Goal: Complete application form

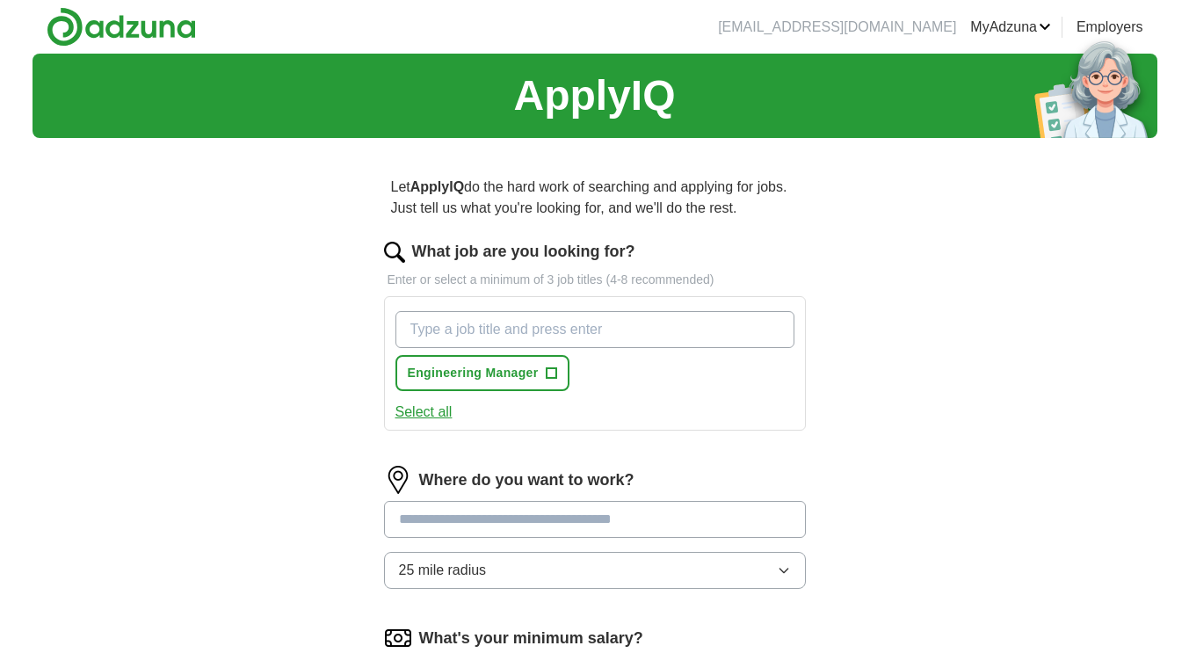
click at [641, 326] on input "What job are you looking for?" at bounding box center [594, 329] width 399 height 37
type input "Project Manager"
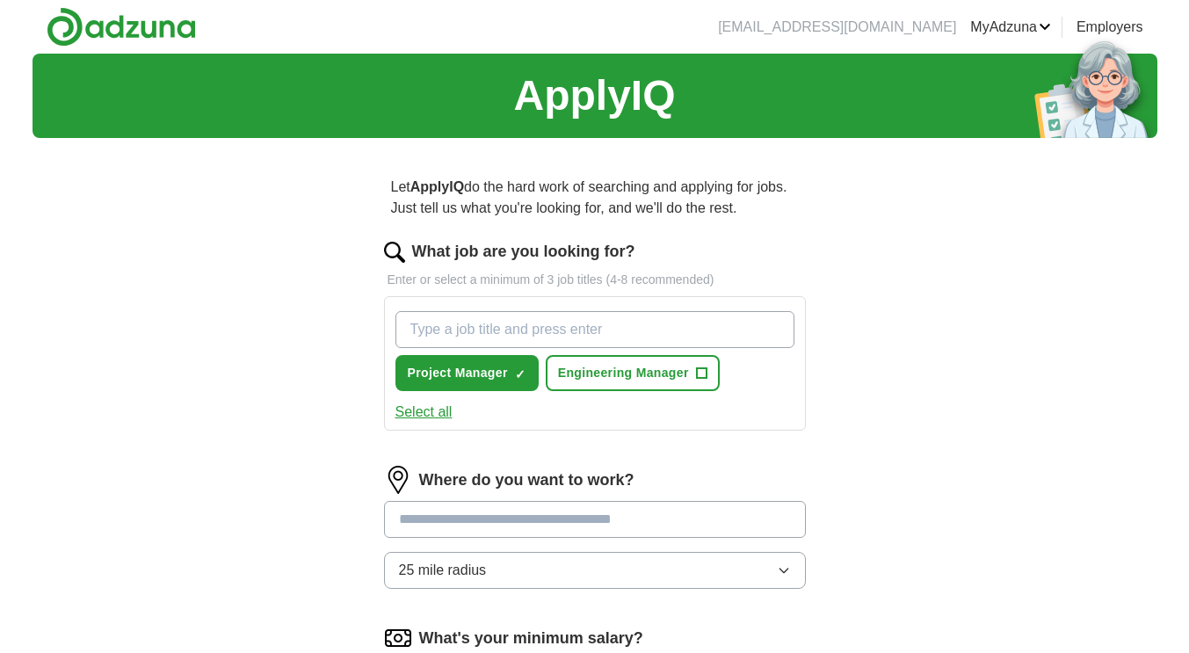
click at [581, 323] on input "What job are you looking for?" at bounding box center [594, 329] width 399 height 37
type input "Project Planner"
click at [411, 408] on button "Select all" at bounding box center [423, 412] width 57 height 21
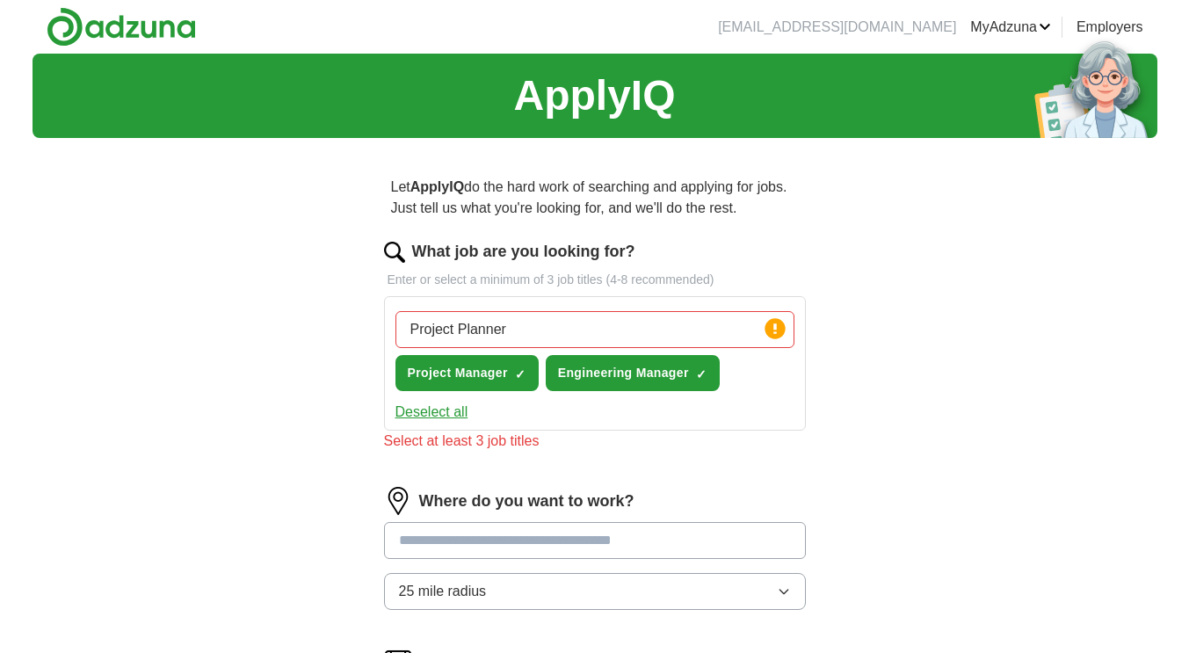
click at [522, 326] on input "Project Planner" at bounding box center [594, 329] width 399 height 37
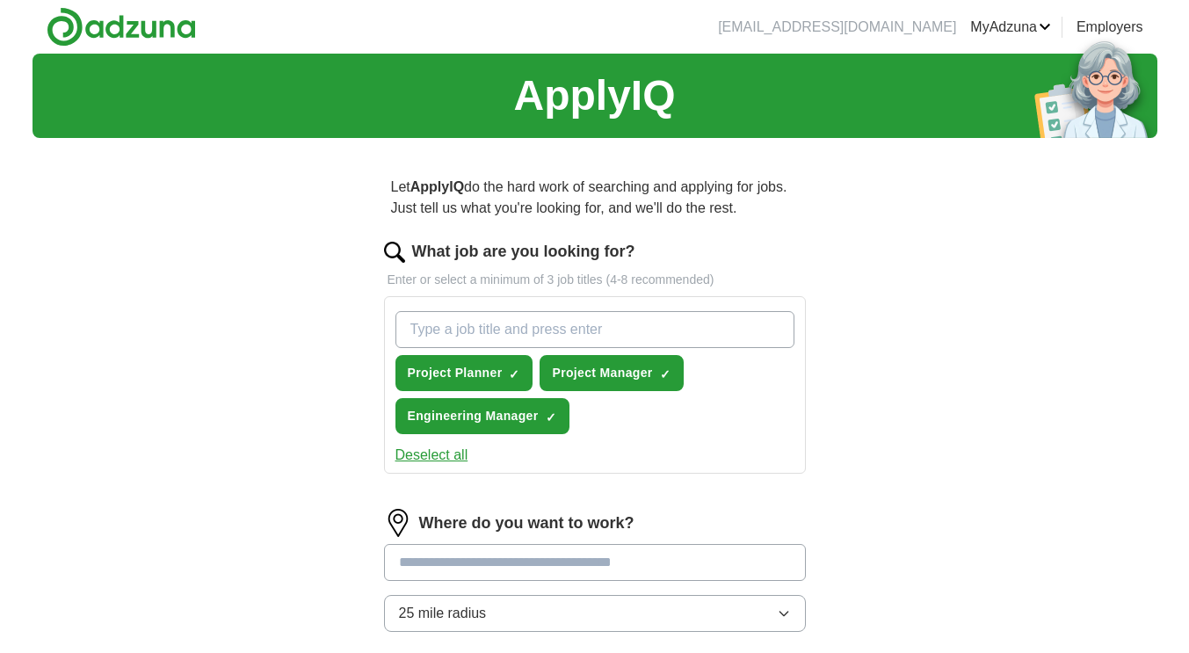
click at [519, 316] on input "What job are you looking for?" at bounding box center [594, 329] width 399 height 37
type input "Document Controller"
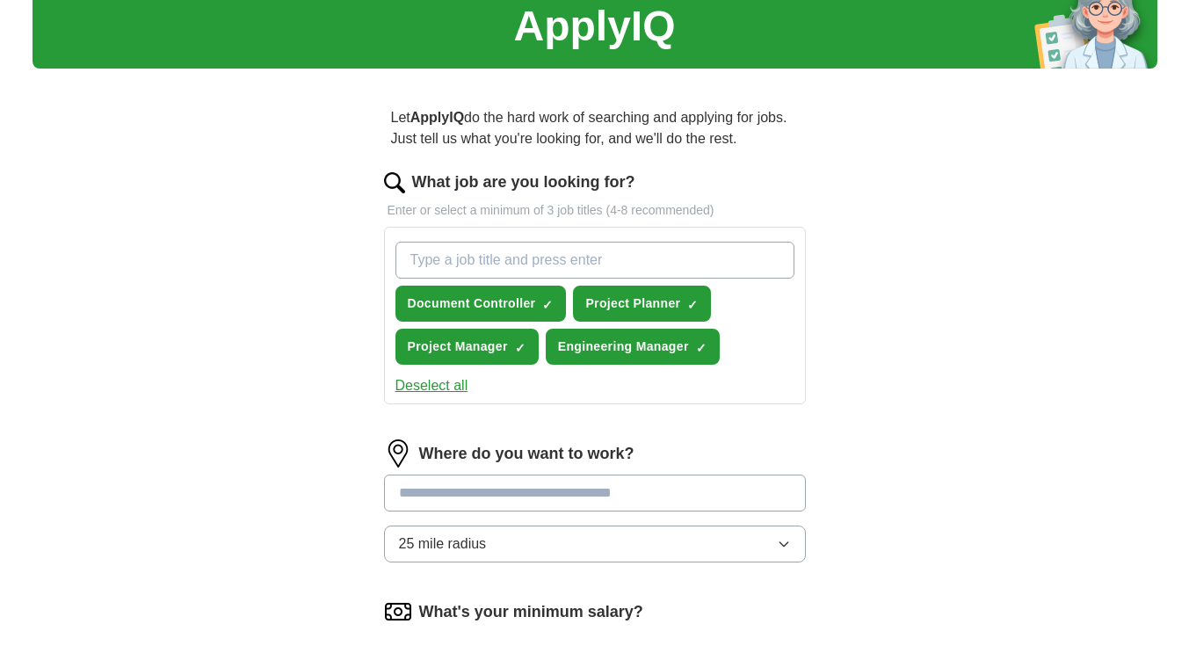
scroll to position [88, 0]
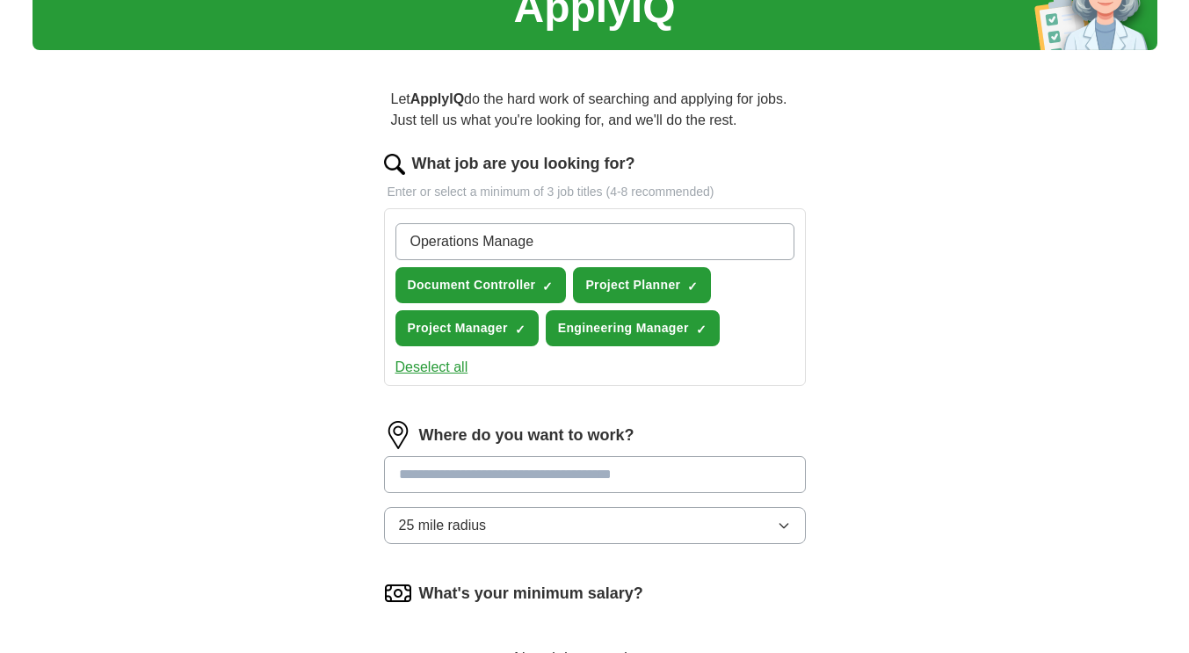
type input "Operations Manager"
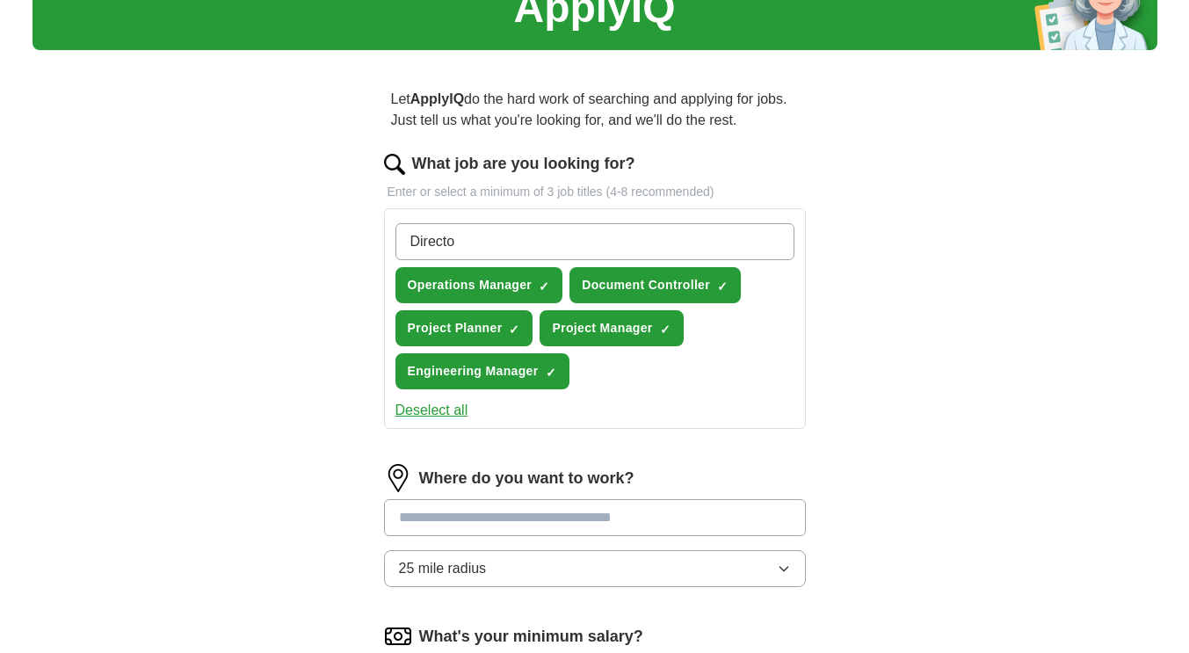
type input "Director"
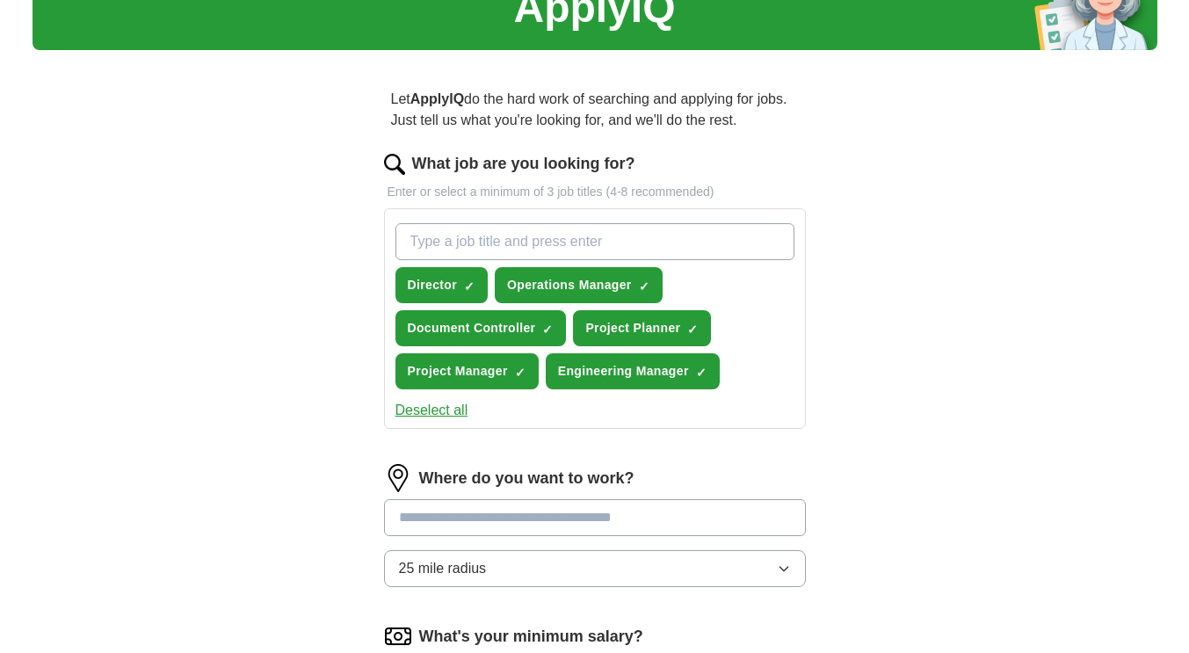
click at [633, 512] on input at bounding box center [595, 517] width 422 height 37
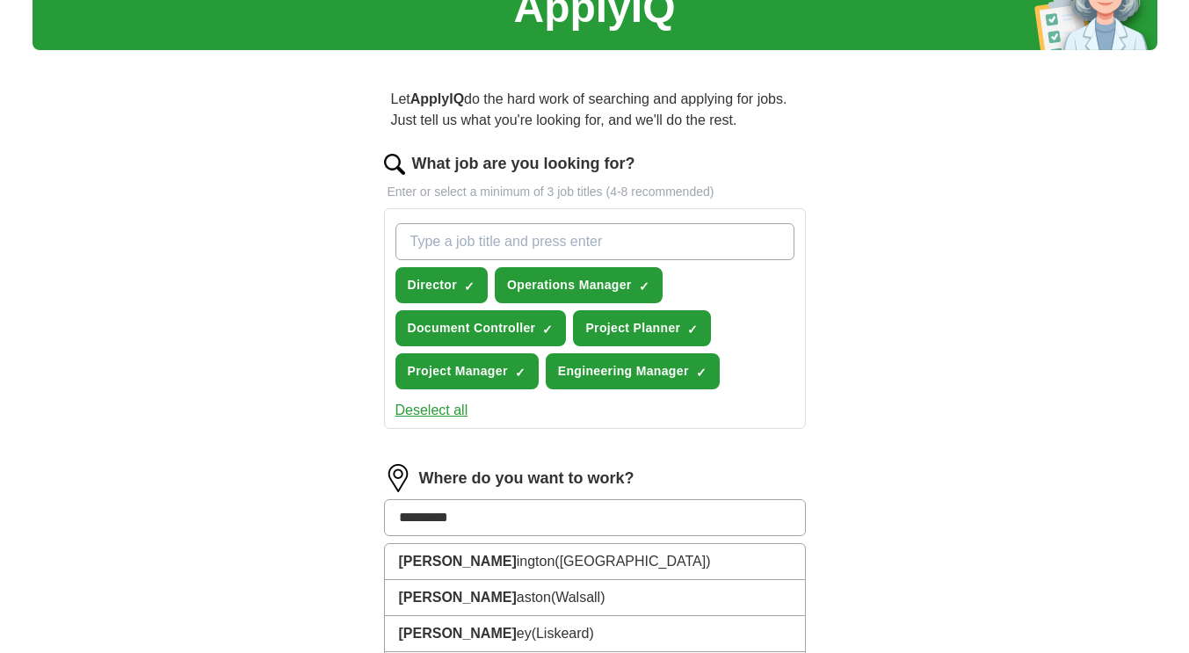
type input "**********"
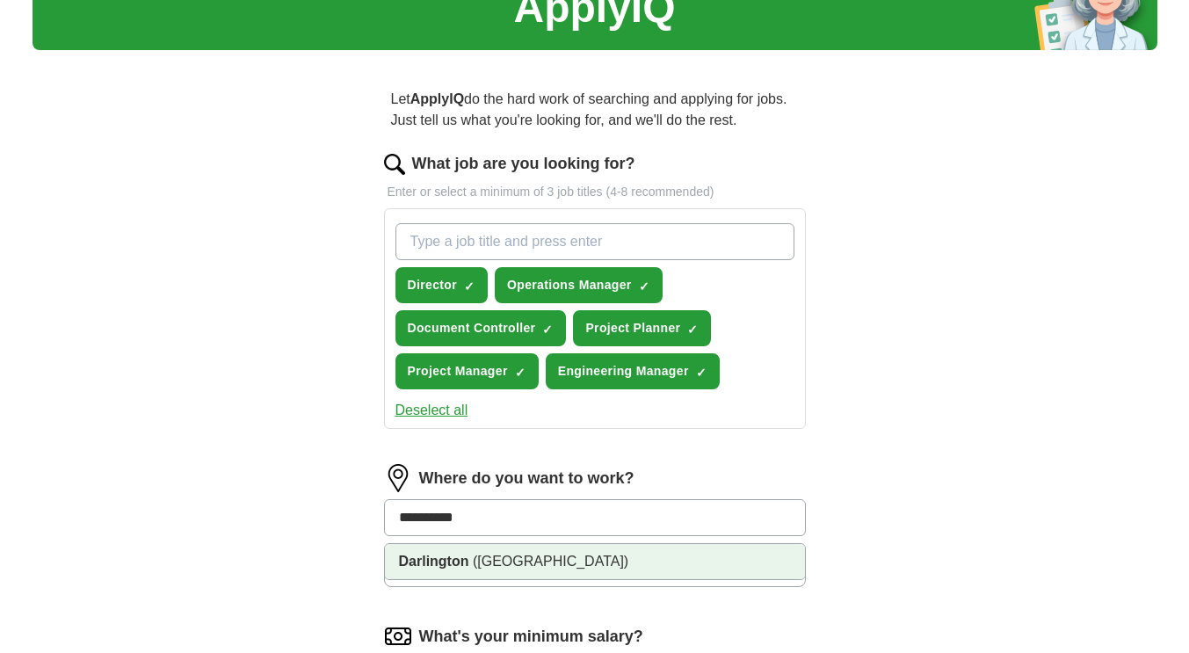
click at [534, 571] on li "Darlington (County Durham)" at bounding box center [595, 561] width 420 height 35
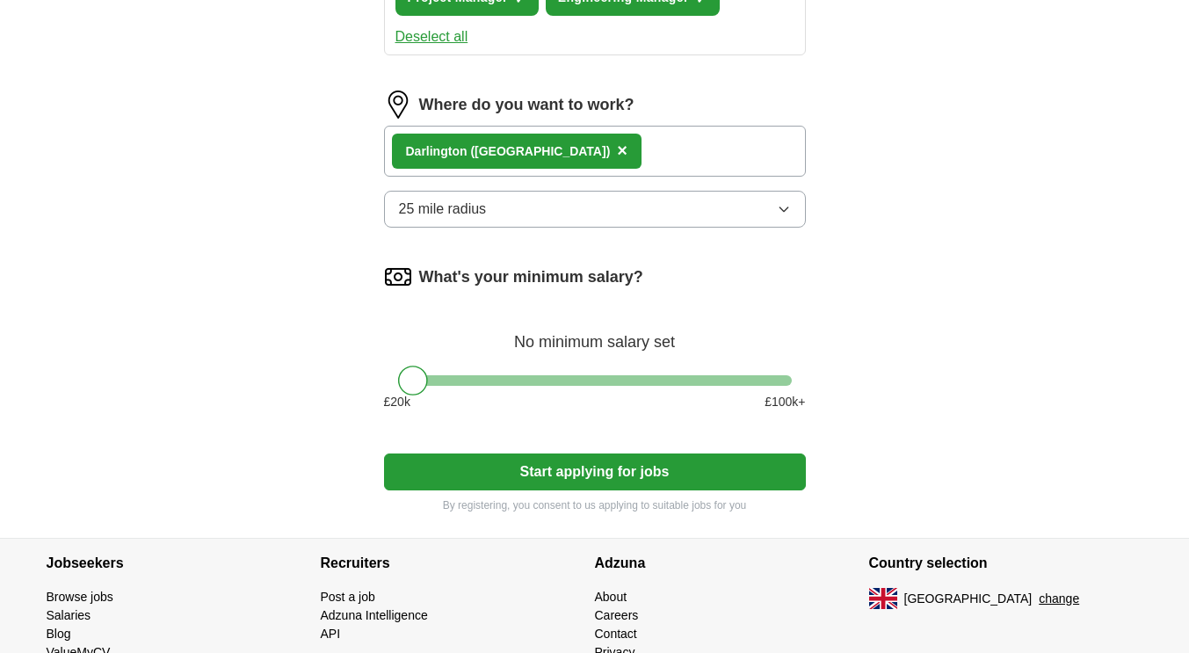
scroll to position [464, 0]
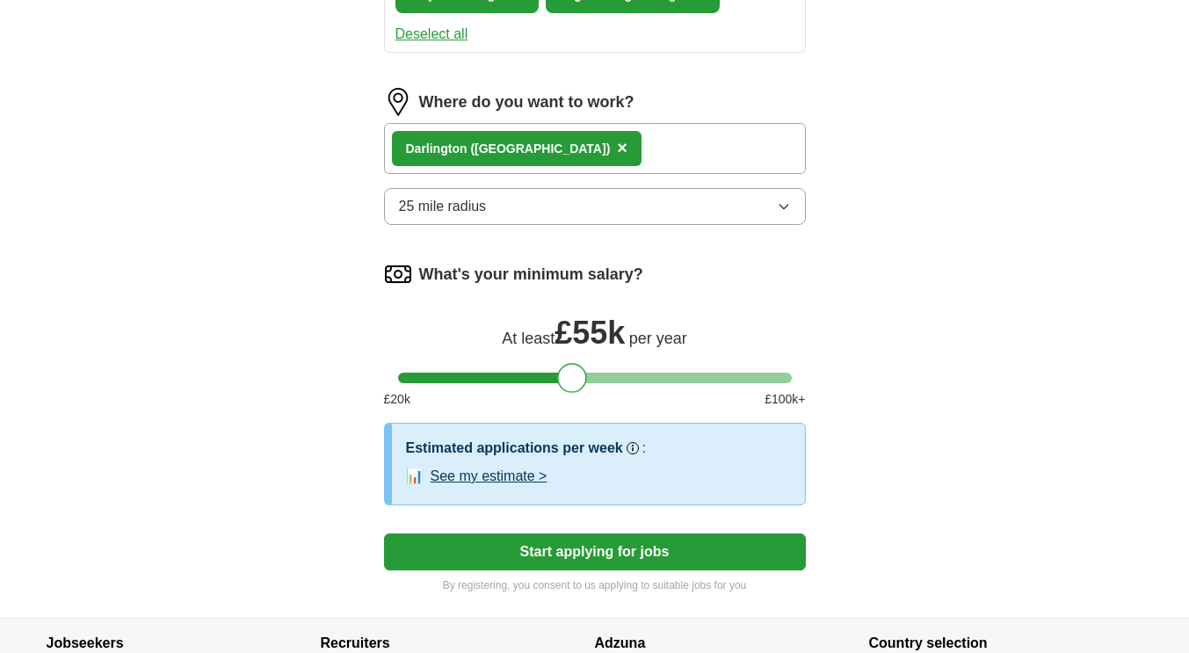
drag, startPoint x: 406, startPoint y: 385, endPoint x: 567, endPoint y: 388, distance: 160.9
click at [567, 388] on div at bounding box center [572, 378] width 30 height 30
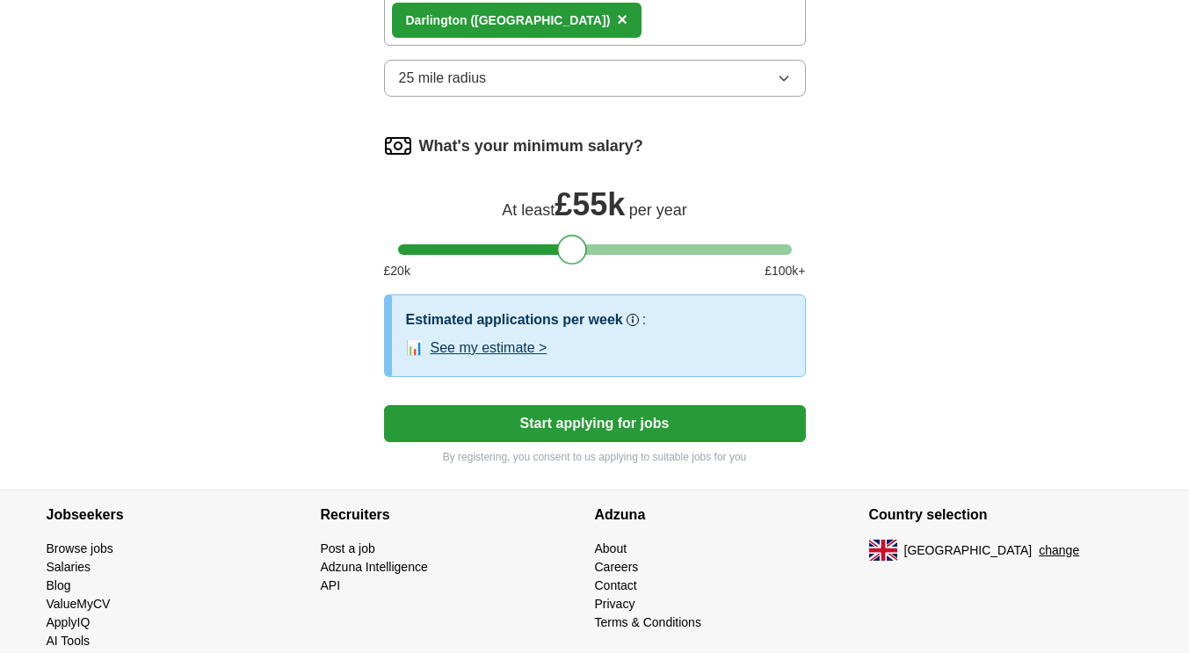
scroll to position [591, 0]
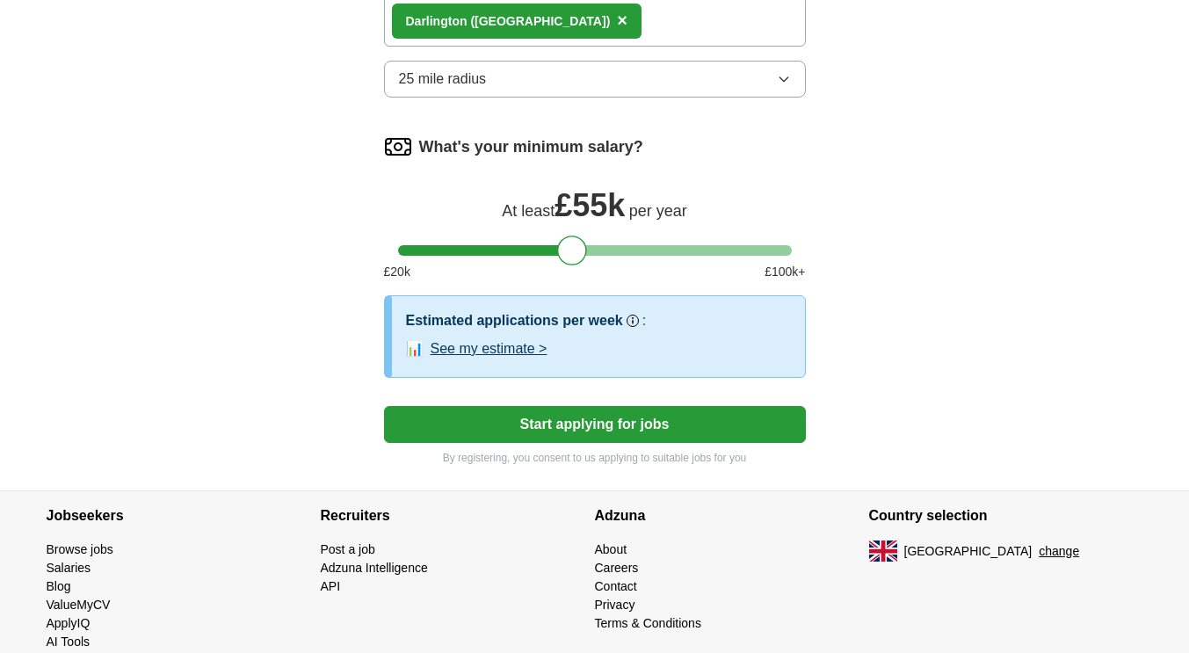
click at [530, 341] on button "See my estimate >" at bounding box center [489, 348] width 117 height 21
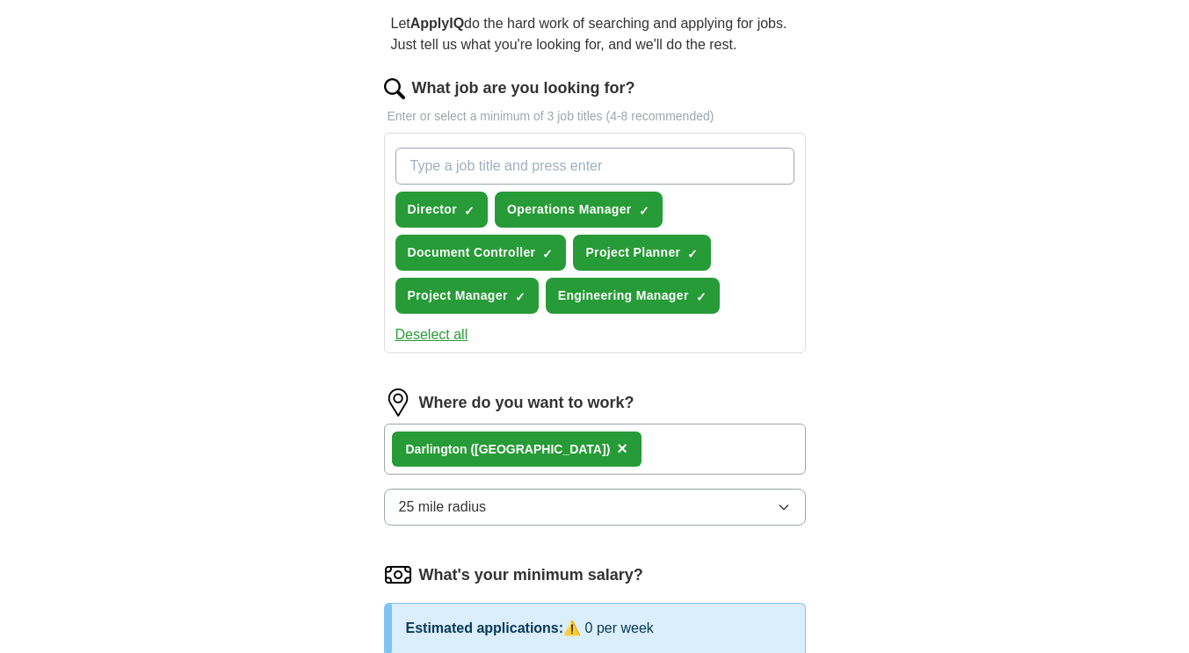
scroll to position [163, 0]
click at [577, 173] on input "What job are you looking for?" at bounding box center [594, 167] width 399 height 37
click at [715, 444] on div "Darlington (County Durham) ×" at bounding box center [595, 449] width 422 height 51
click at [658, 458] on div "Darlington (County Durham) ×" at bounding box center [595, 449] width 422 height 51
click at [630, 452] on div "Darlington (County Durham) ×" at bounding box center [595, 449] width 422 height 51
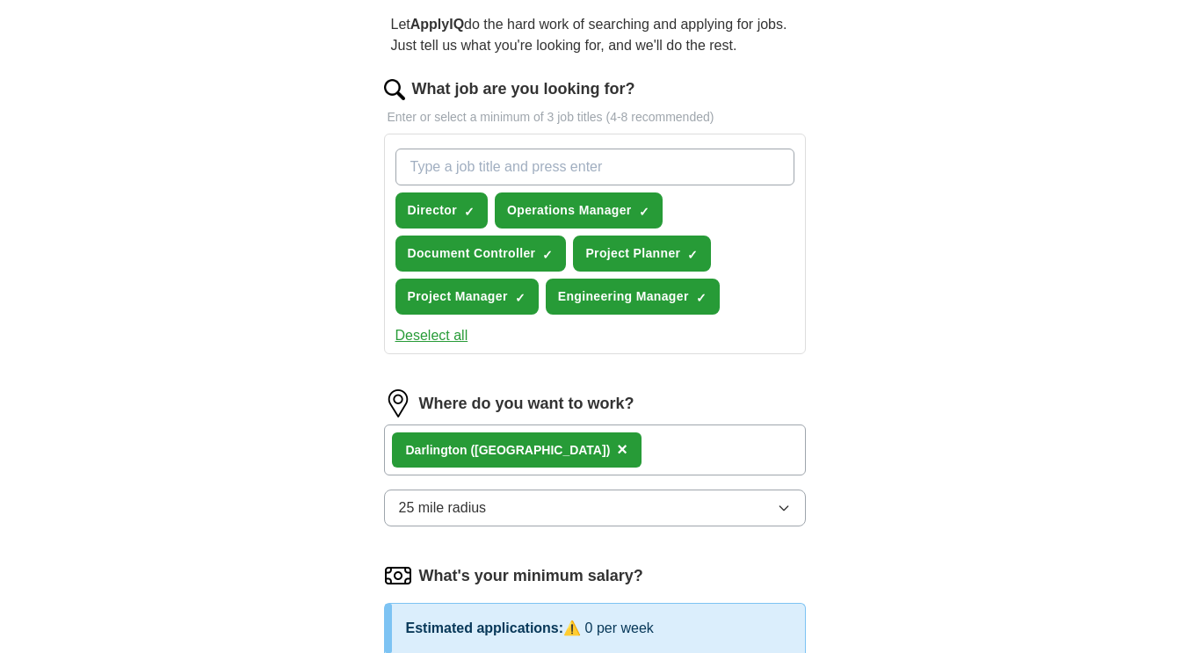
click at [645, 451] on div "Darlington (County Durham) ×" at bounding box center [595, 449] width 422 height 51
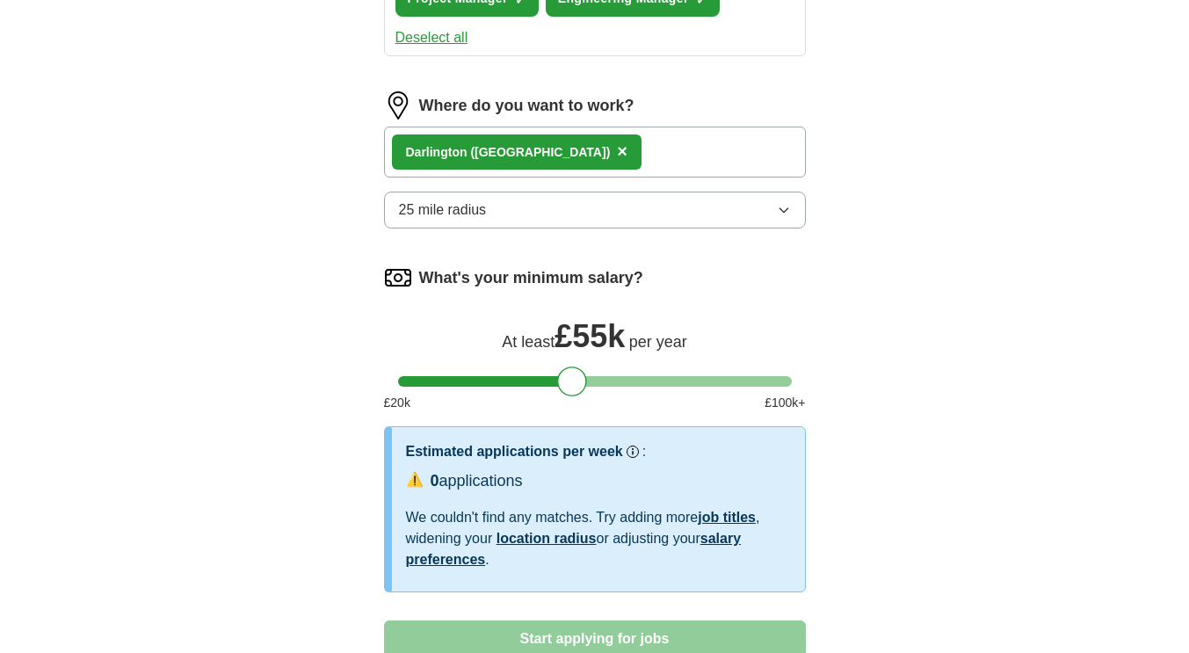
scroll to position [472, 0]
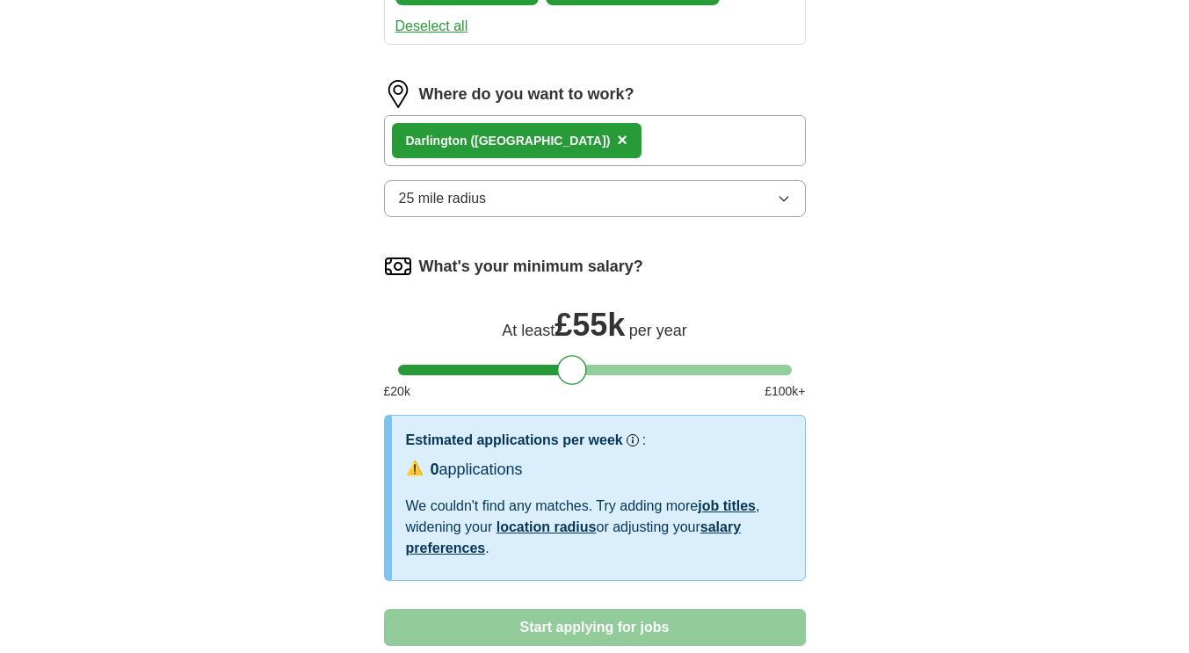
click at [617, 202] on button "25 mile radius" at bounding box center [595, 198] width 422 height 37
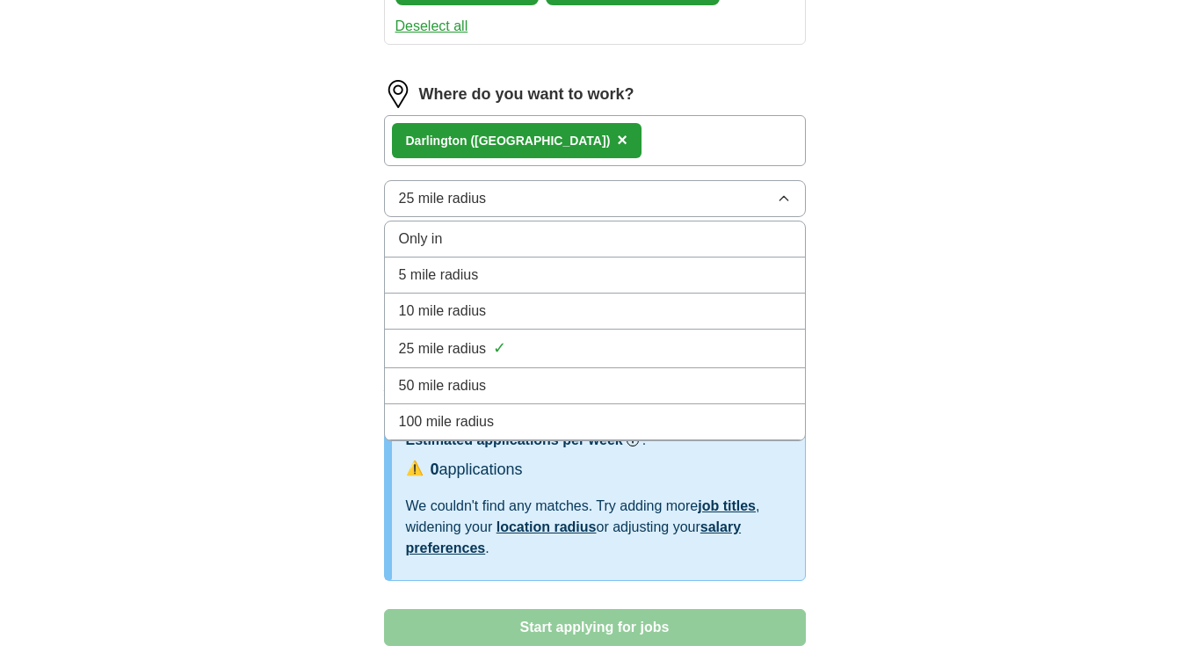
click at [544, 378] on div "50 mile radius" at bounding box center [595, 385] width 392 height 21
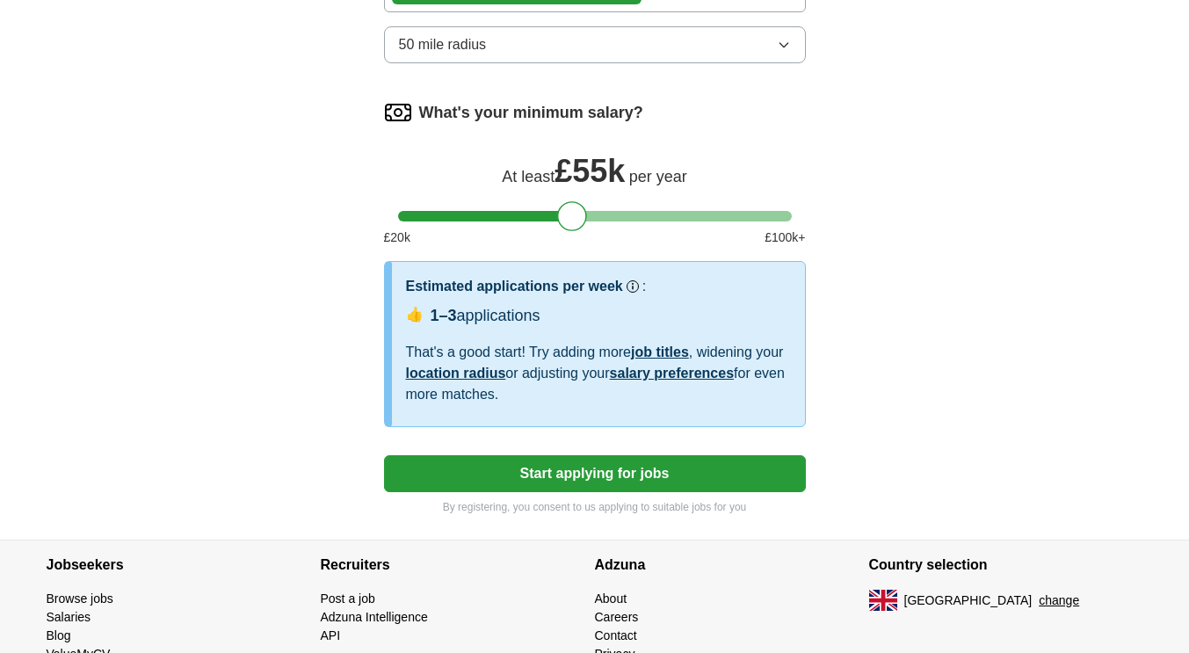
scroll to position [653, 0]
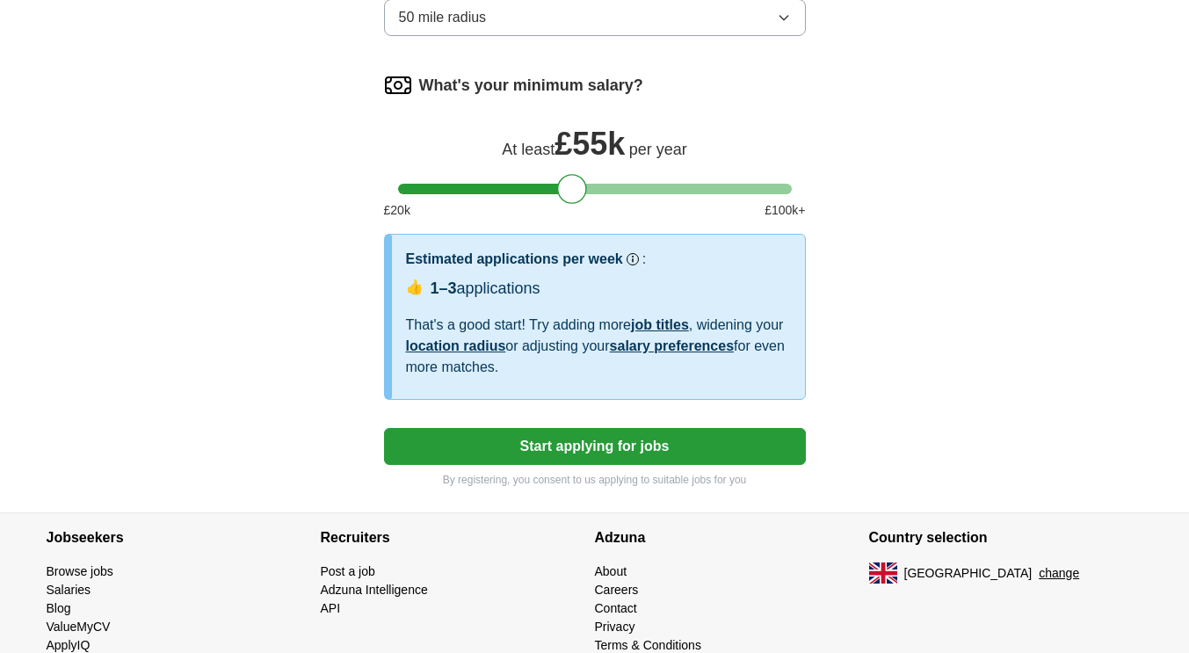
click at [619, 446] on button "Start applying for jobs" at bounding box center [595, 446] width 422 height 37
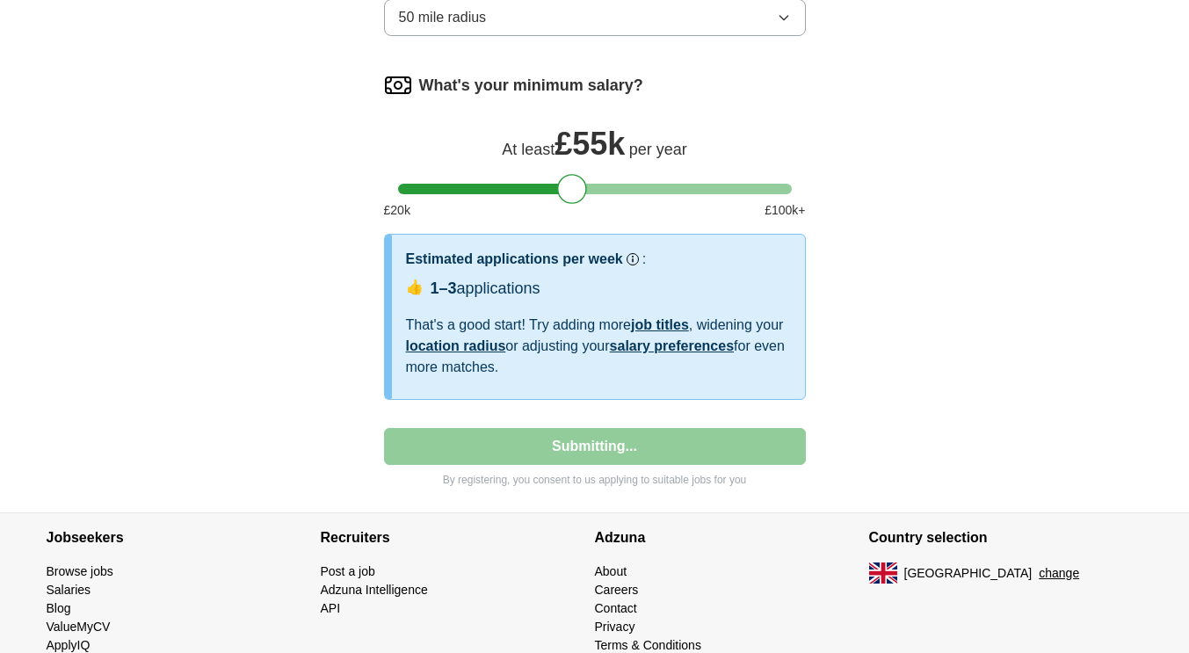
select select "**"
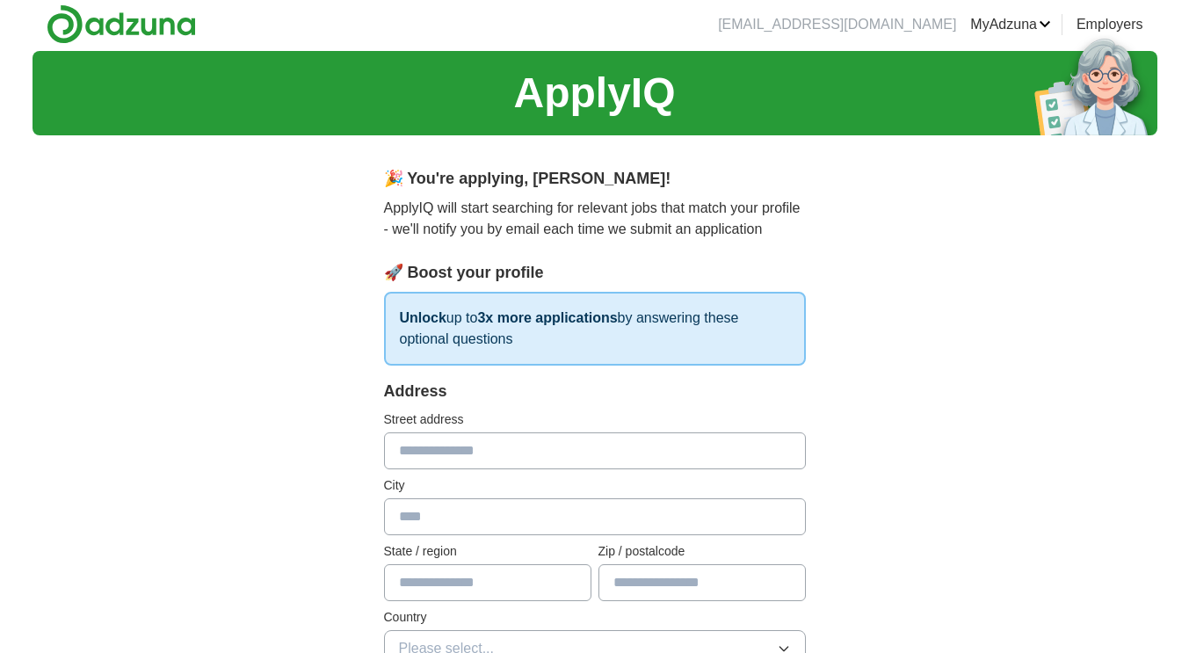
scroll to position [0, 0]
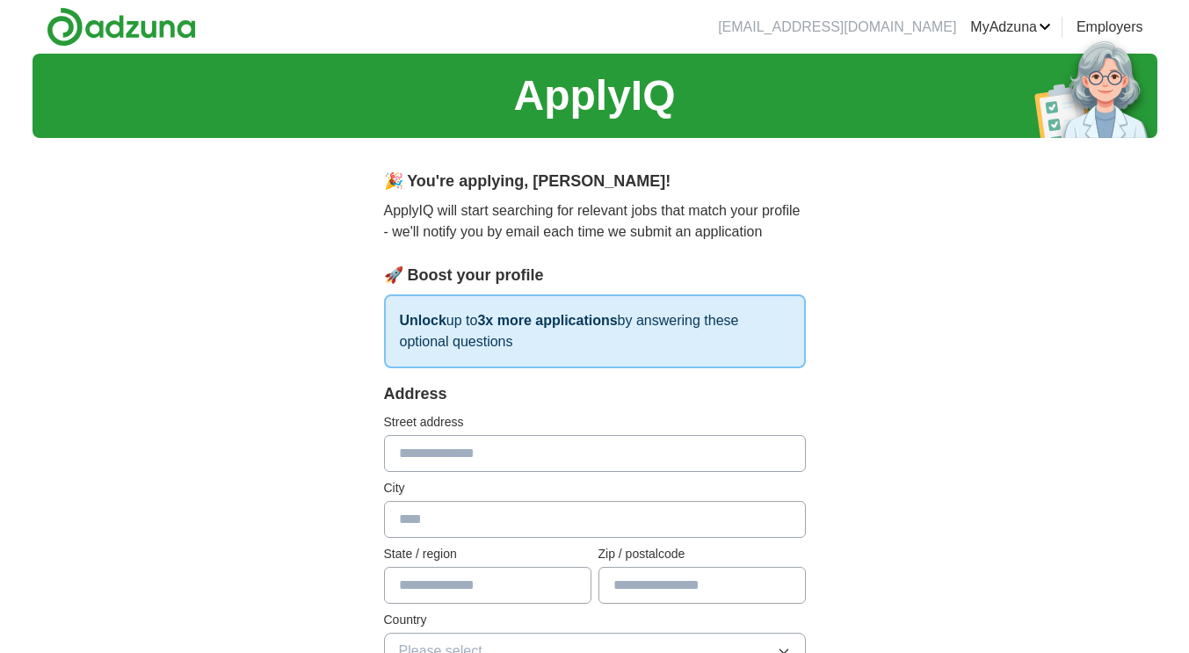
click at [500, 517] on input "text" at bounding box center [595, 519] width 422 height 37
type input "**********"
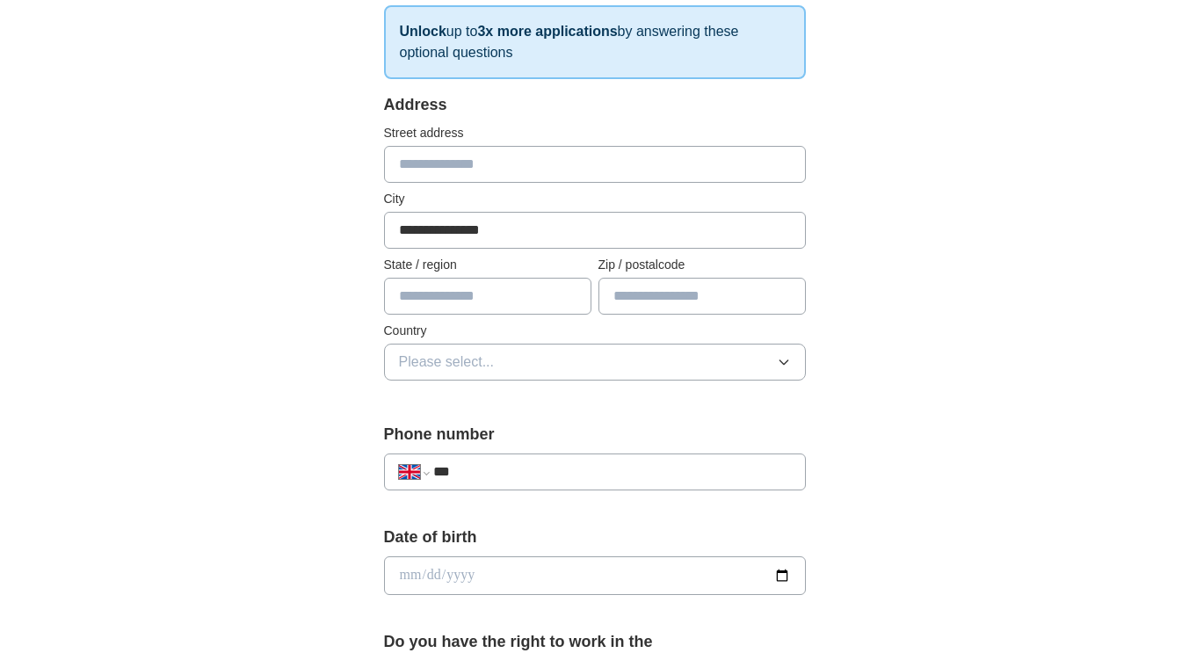
scroll to position [291, 0]
click at [511, 370] on button "Please select..." at bounding box center [595, 360] width 422 height 37
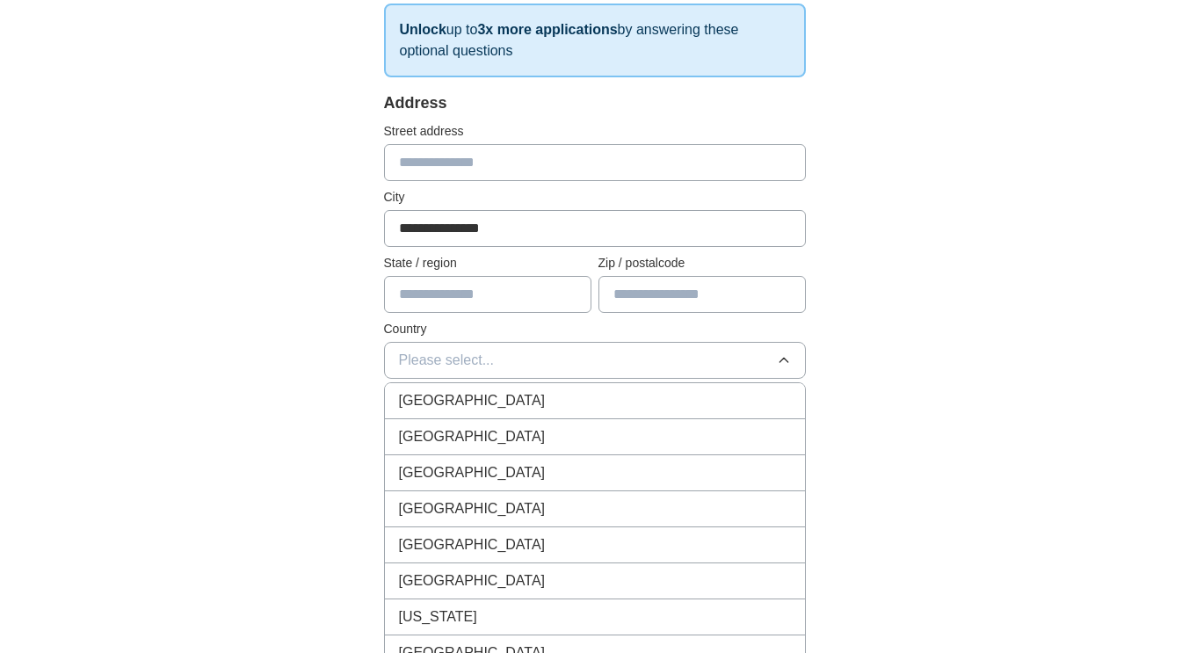
click at [497, 389] on li "[GEOGRAPHIC_DATA]" at bounding box center [595, 401] width 420 height 36
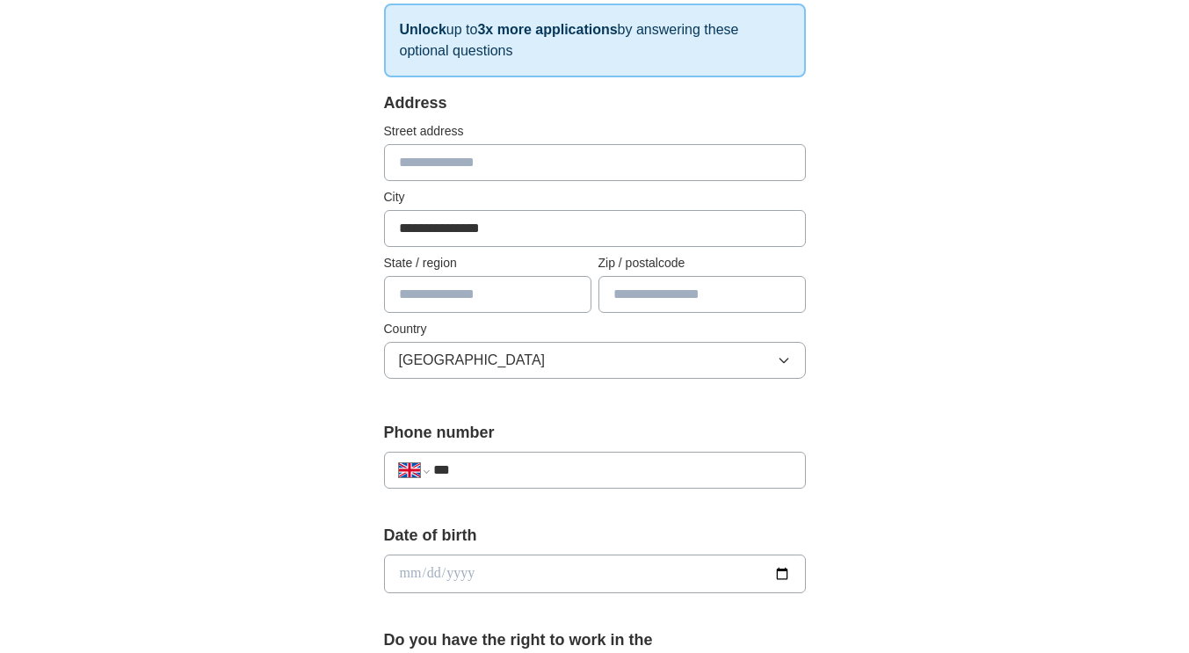
click at [439, 570] on input "date" at bounding box center [595, 574] width 422 height 39
click at [401, 574] on input "date" at bounding box center [595, 574] width 422 height 39
type input "**********"
click at [985, 390] on div "**********" at bounding box center [595, 551] width 1125 height 1577
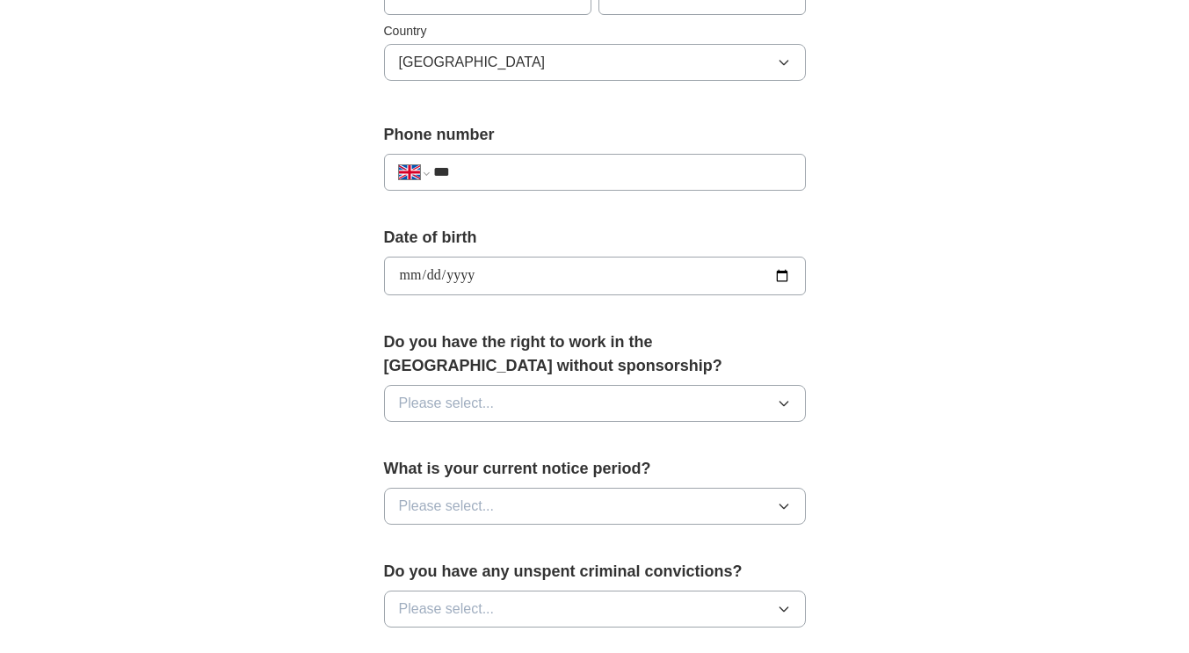
scroll to position [613, 0]
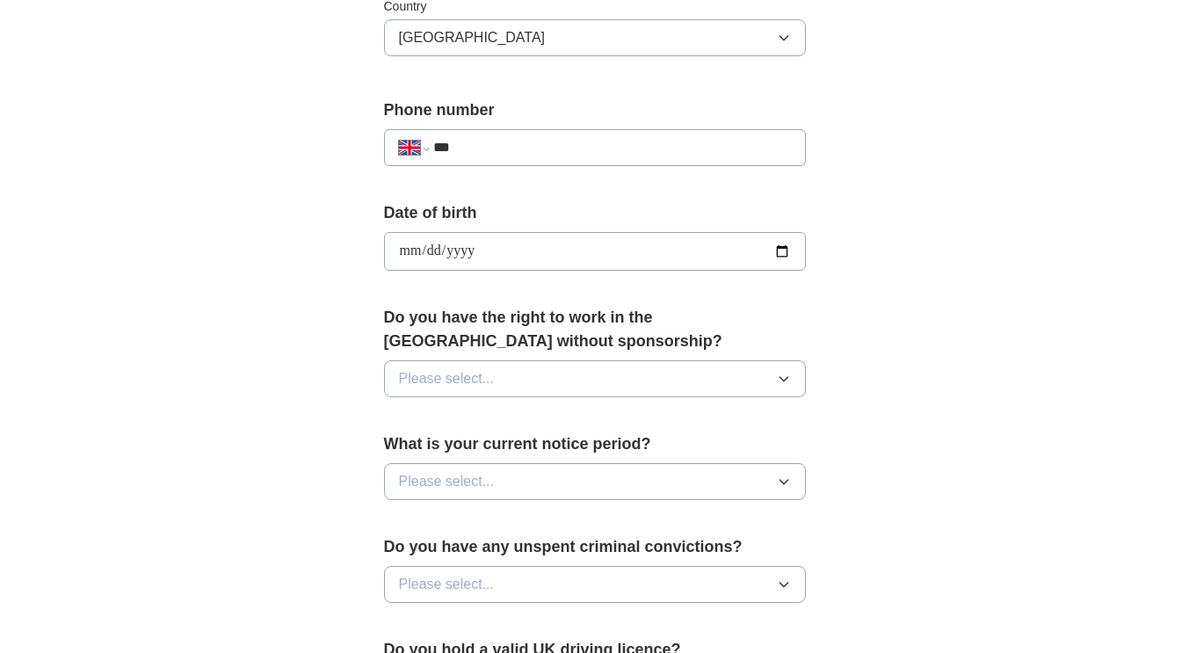
click at [679, 383] on button "Please select..." at bounding box center [595, 378] width 422 height 37
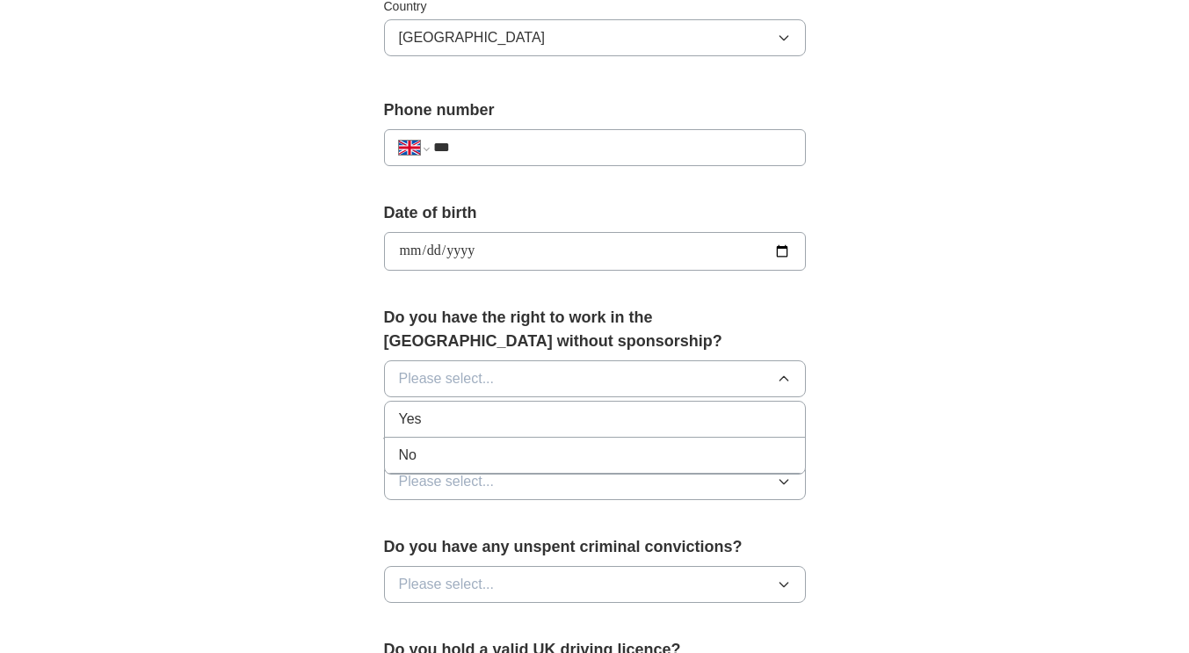
click at [638, 413] on div "Yes" at bounding box center [595, 419] width 392 height 21
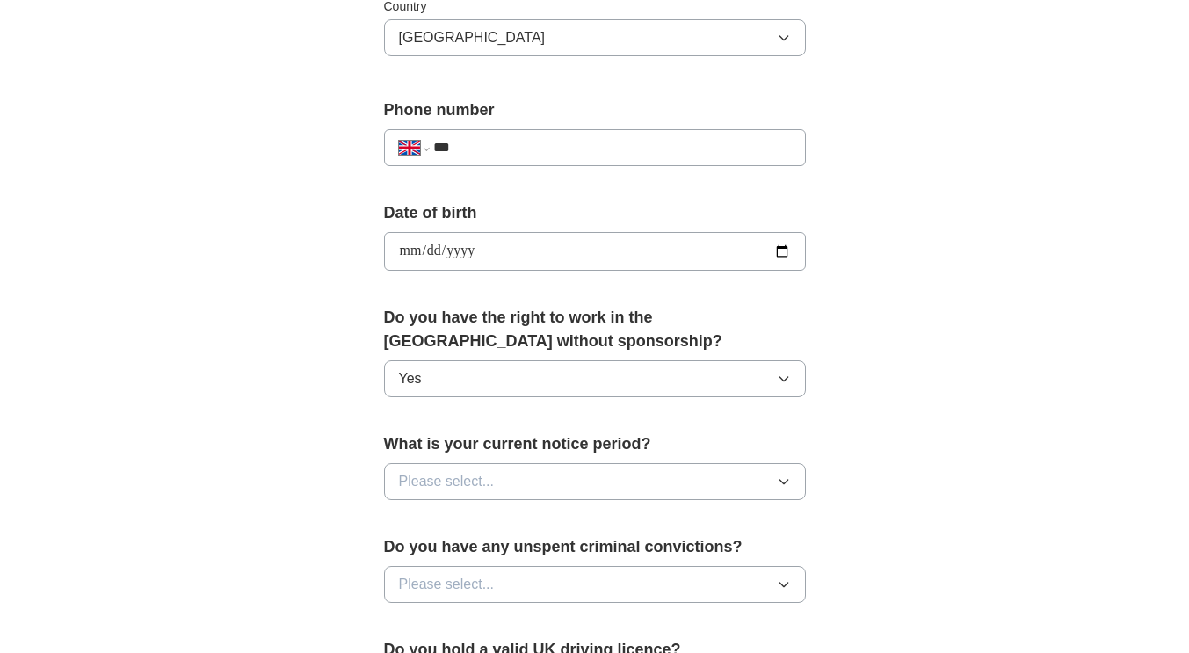
click at [641, 471] on button "Please select..." at bounding box center [595, 481] width 422 height 37
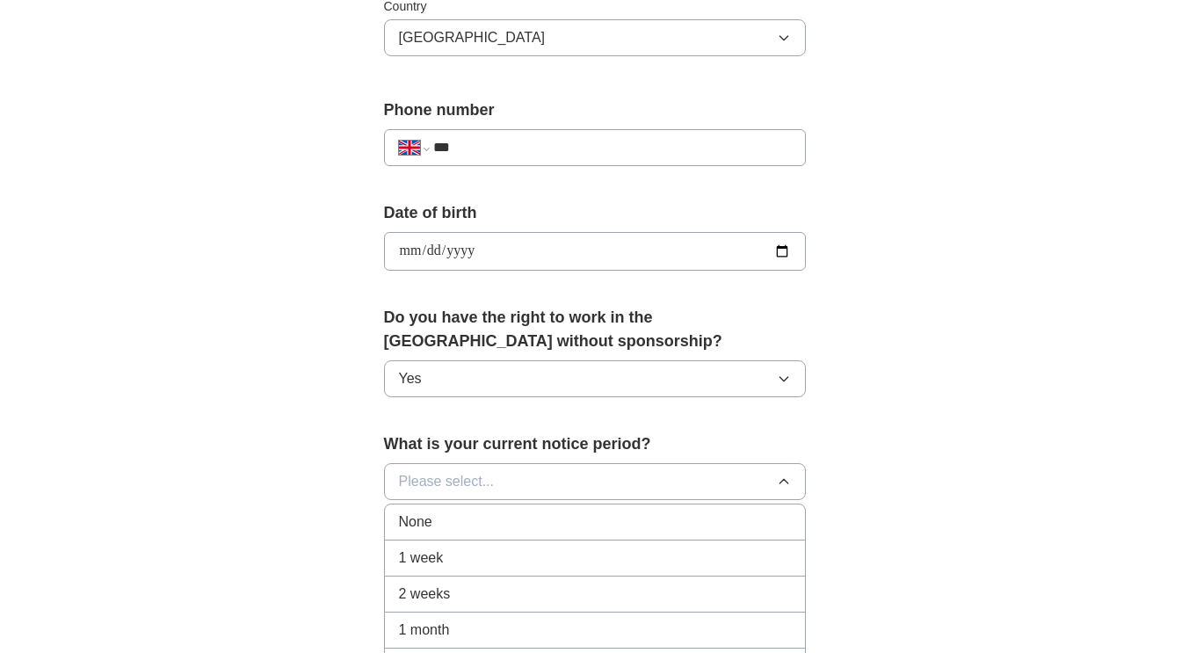
click at [612, 517] on div "None" at bounding box center [595, 522] width 392 height 21
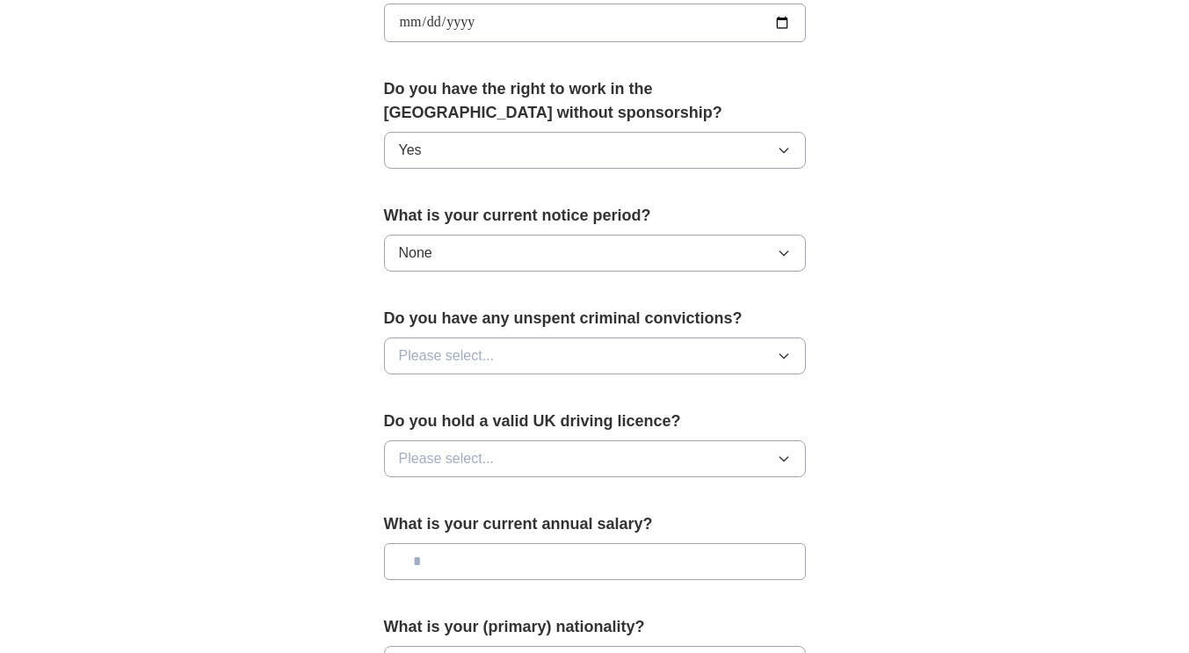
scroll to position [863, 0]
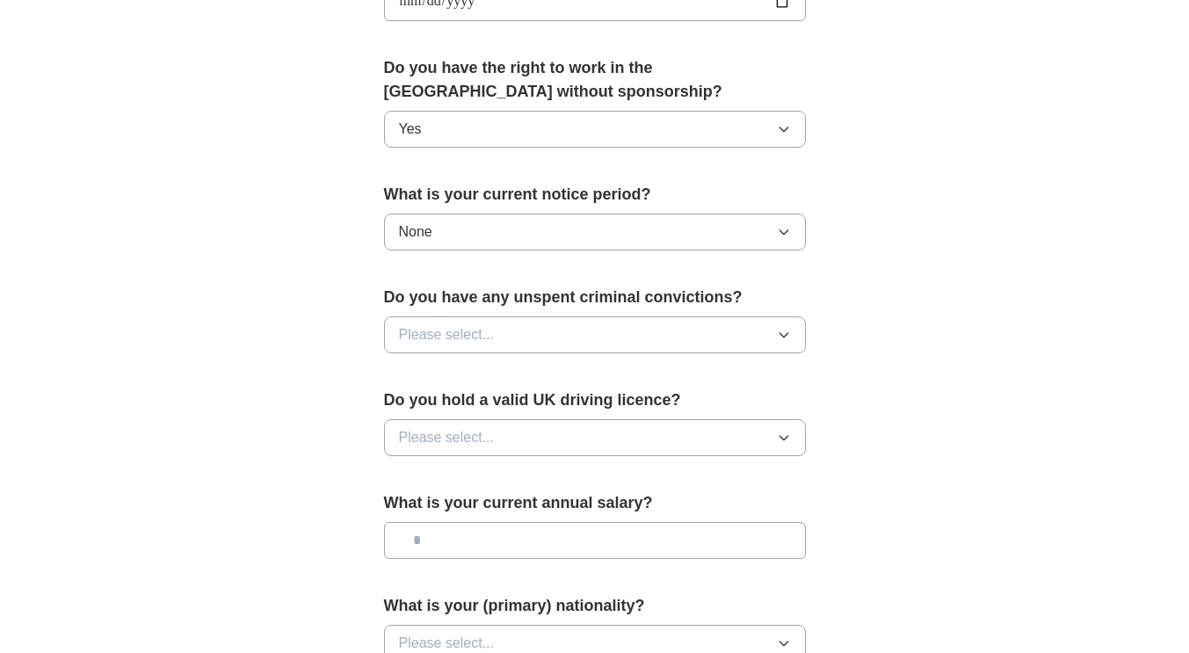
click at [613, 341] on button "Please select..." at bounding box center [595, 334] width 422 height 37
click at [568, 410] on div "No" at bounding box center [595, 411] width 392 height 21
click at [533, 430] on button "Please select..." at bounding box center [595, 437] width 422 height 37
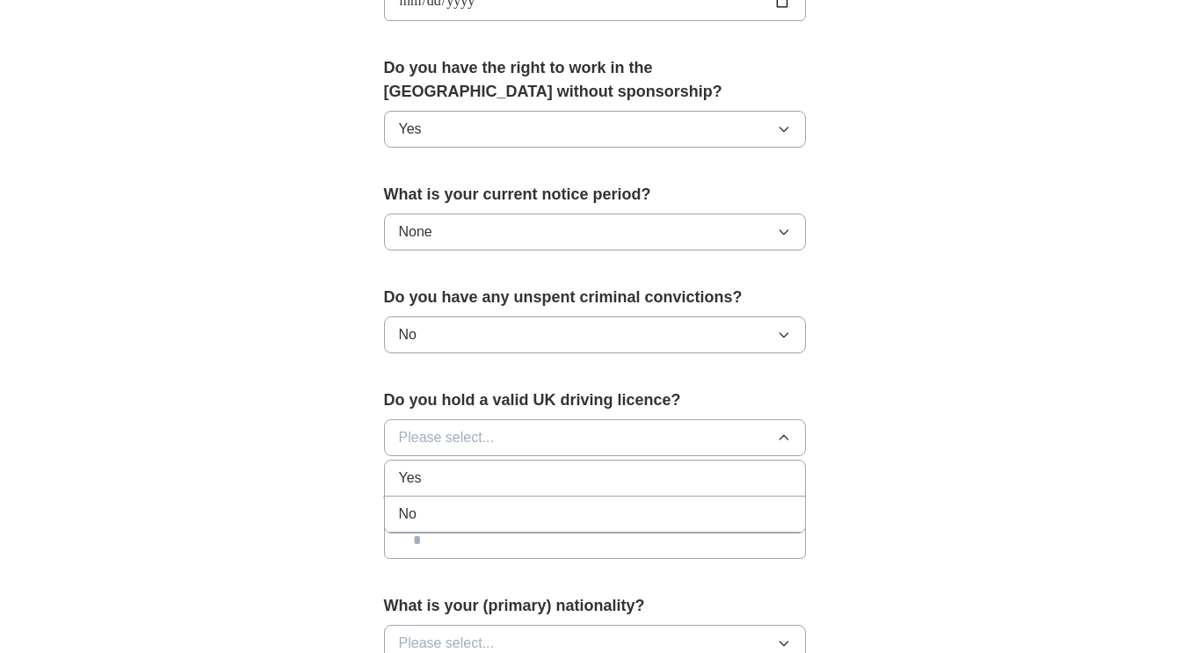
click at [513, 478] on div "Yes" at bounding box center [595, 478] width 392 height 21
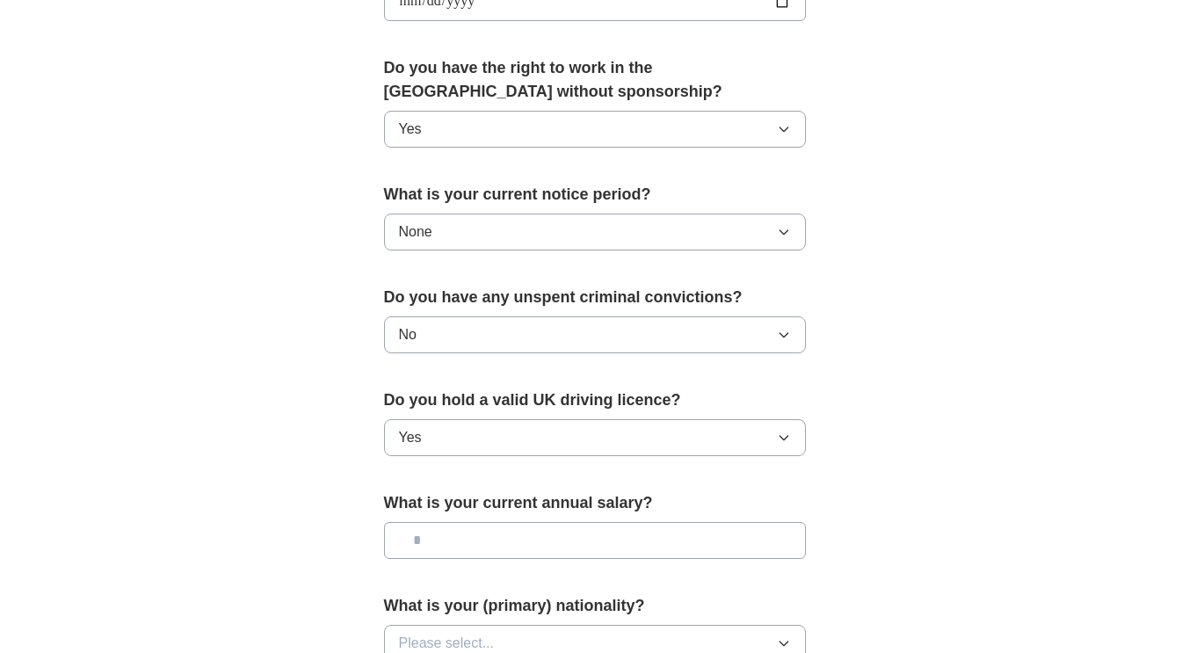
click at [596, 548] on input "text" at bounding box center [595, 540] width 422 height 37
type input "*******"
drag, startPoint x: 1187, startPoint y: 424, endPoint x: 1196, endPoint y: 493, distance: 69.1
click at [1188, 493] on html "**********" at bounding box center [594, 50] width 1189 height 1826
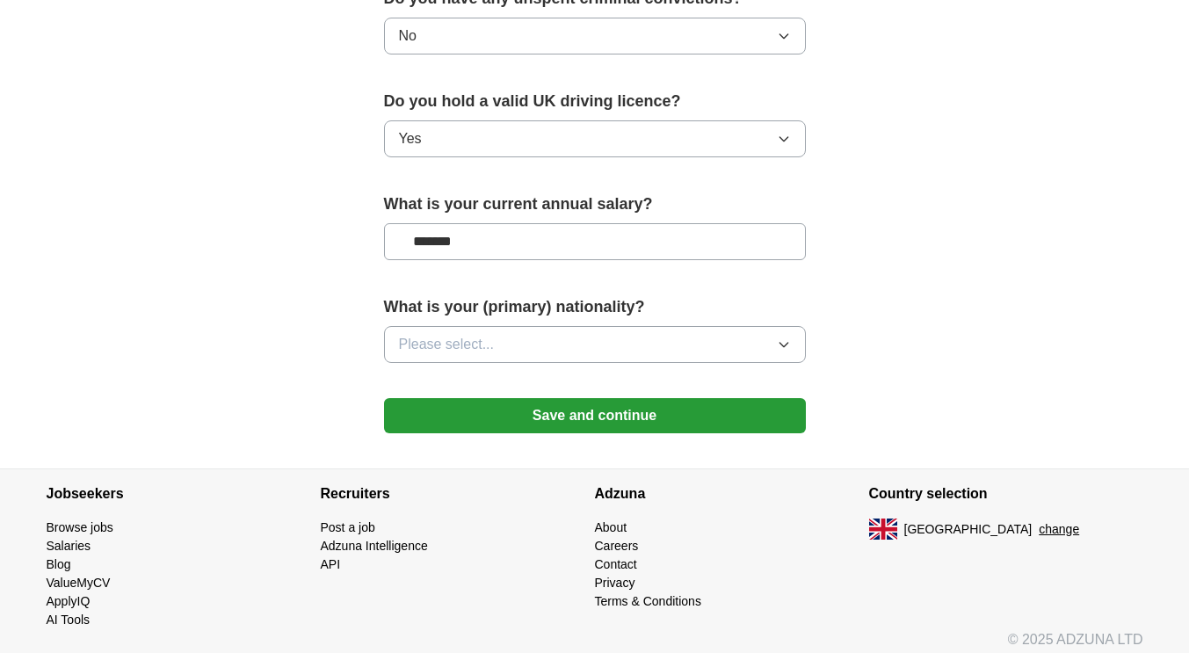
scroll to position [1165, 0]
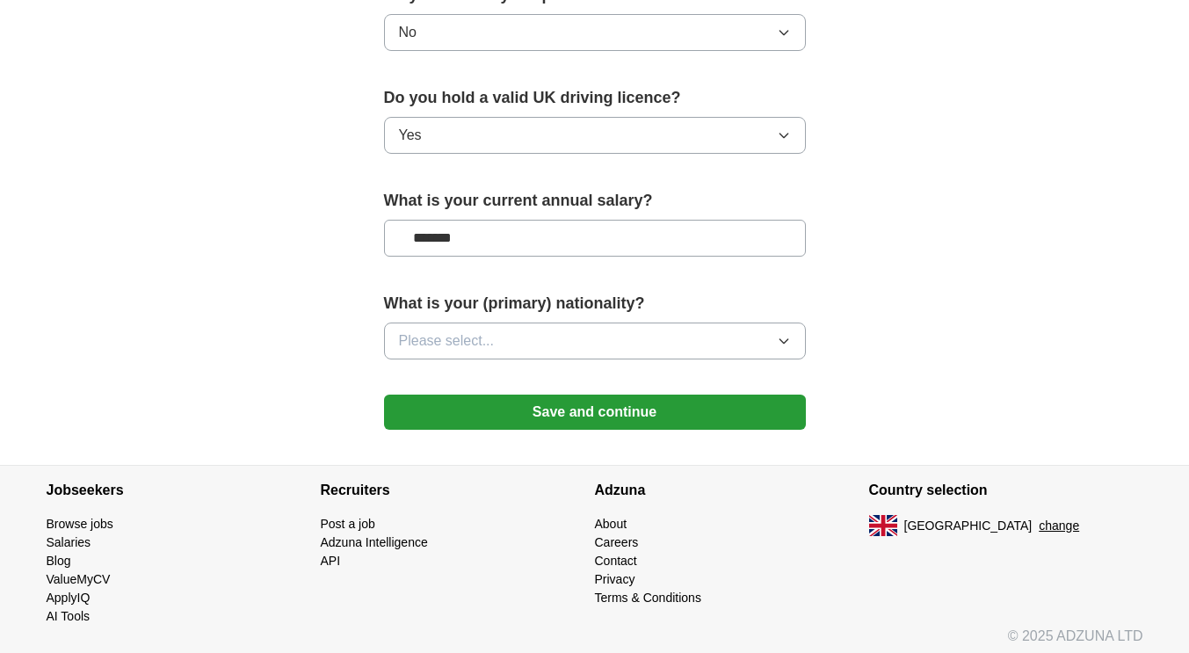
click at [705, 339] on button "Please select..." at bounding box center [595, 341] width 422 height 37
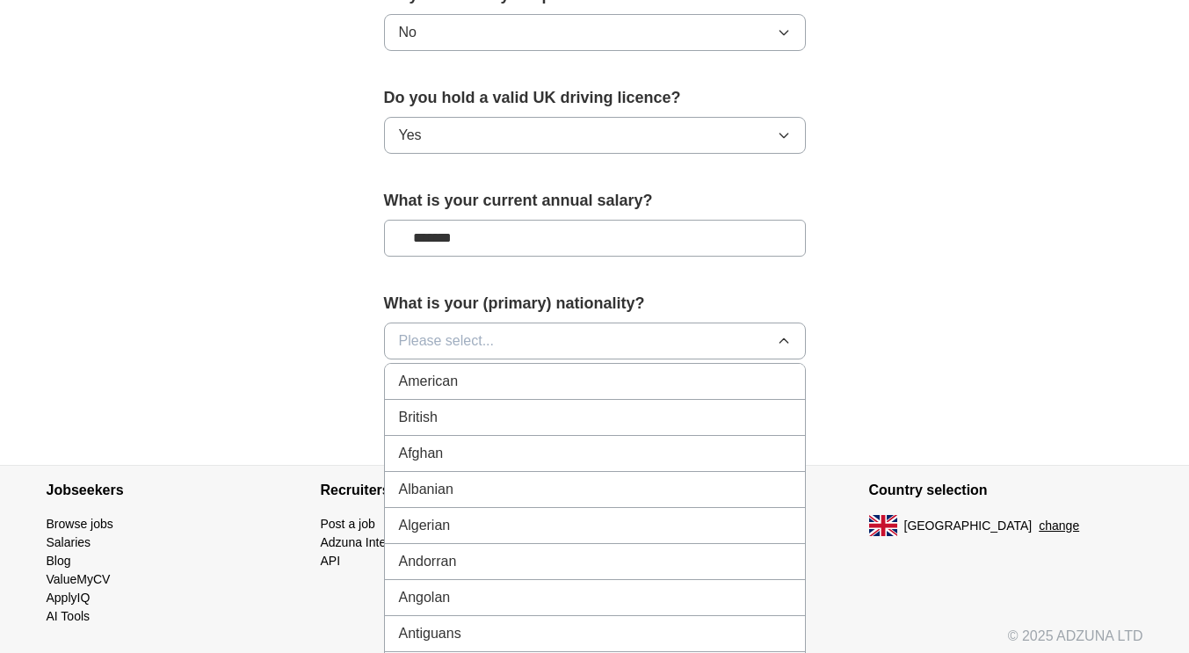
click at [628, 410] on div "British" at bounding box center [595, 417] width 392 height 21
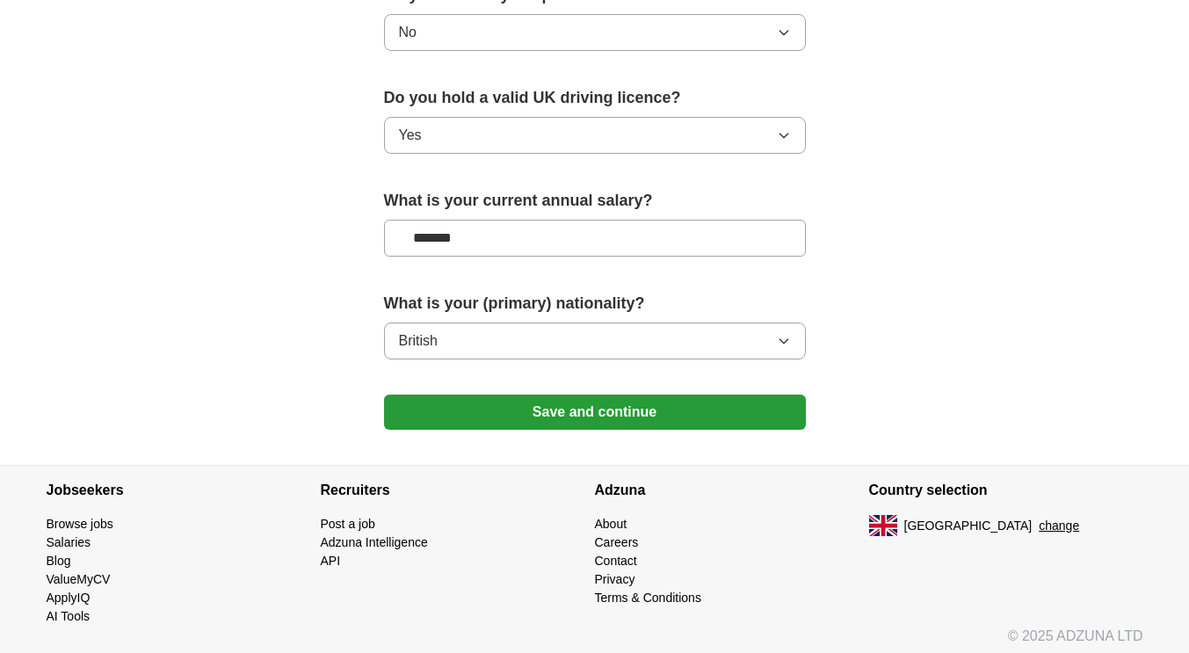
click at [582, 401] on button "Save and continue" at bounding box center [595, 412] width 422 height 35
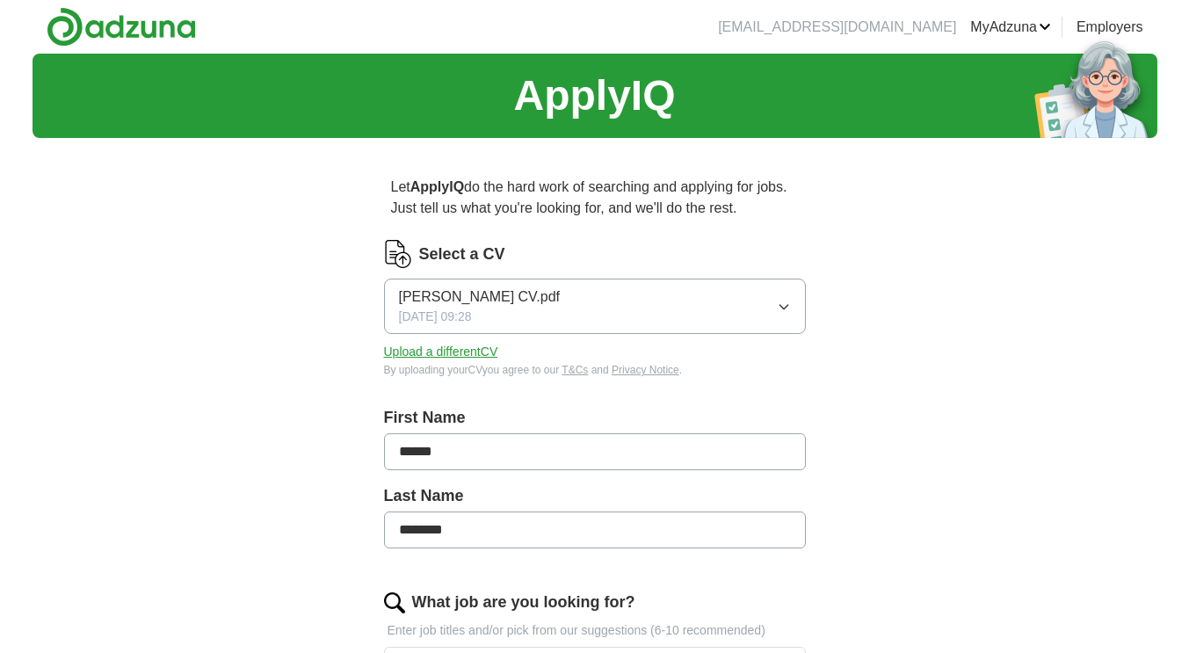
click at [478, 351] on button "Upload a different CV" at bounding box center [441, 352] width 114 height 18
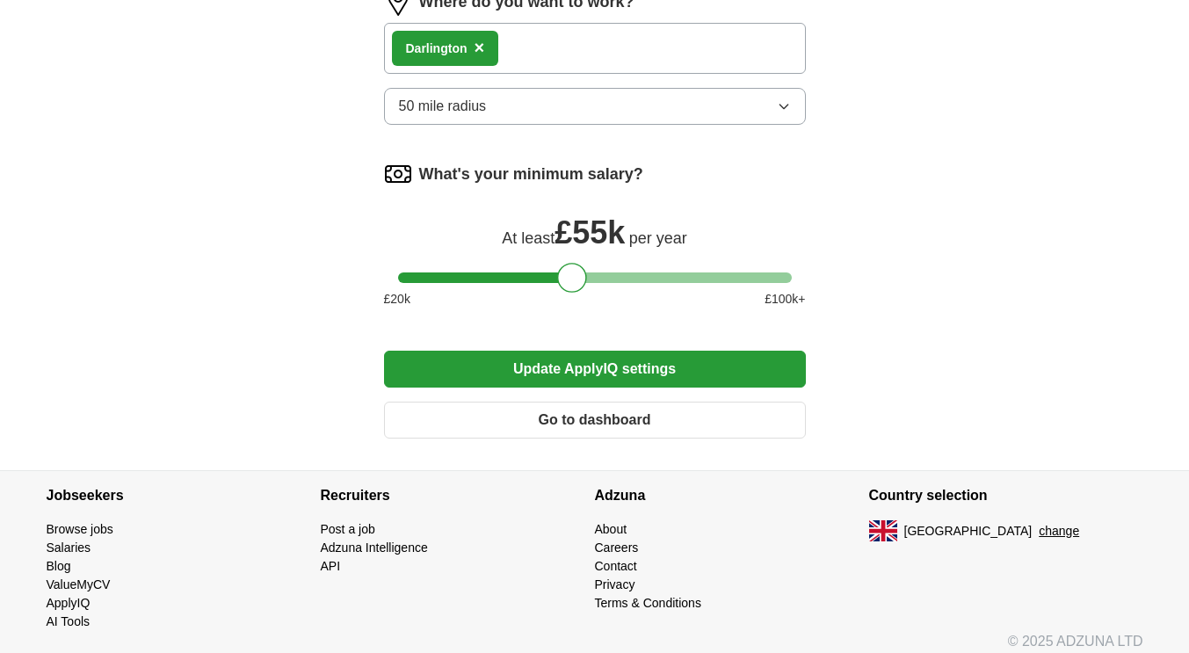
scroll to position [1186, 0]
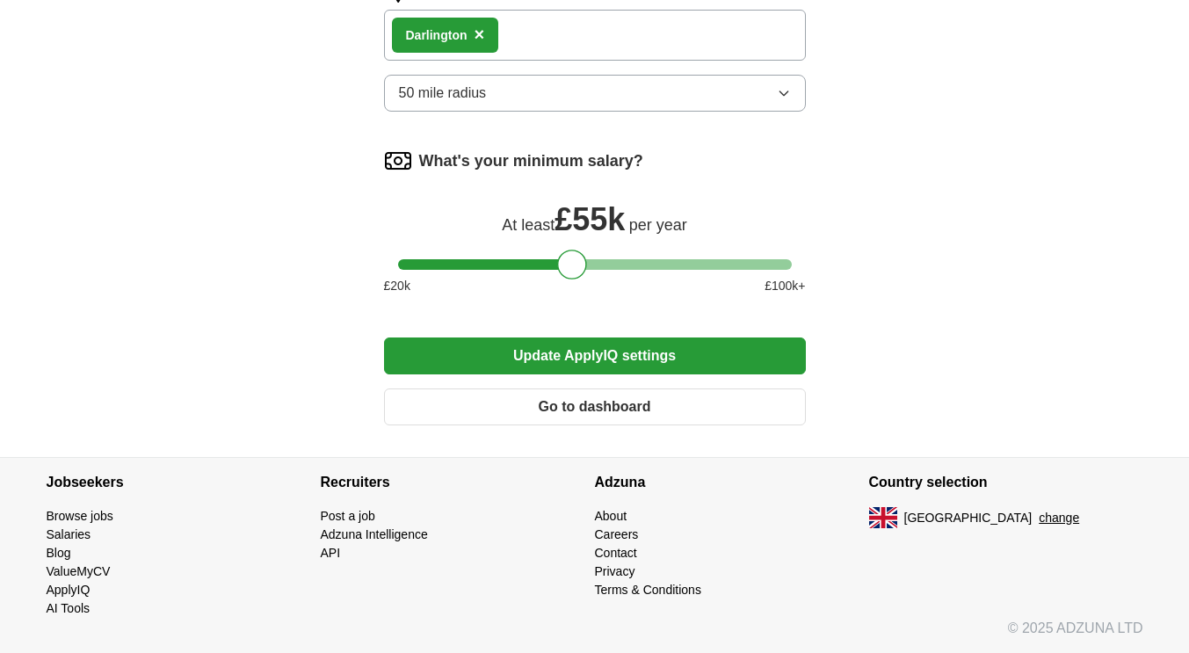
click at [566, 360] on button "Update ApplyIQ settings" at bounding box center [595, 355] width 422 height 37
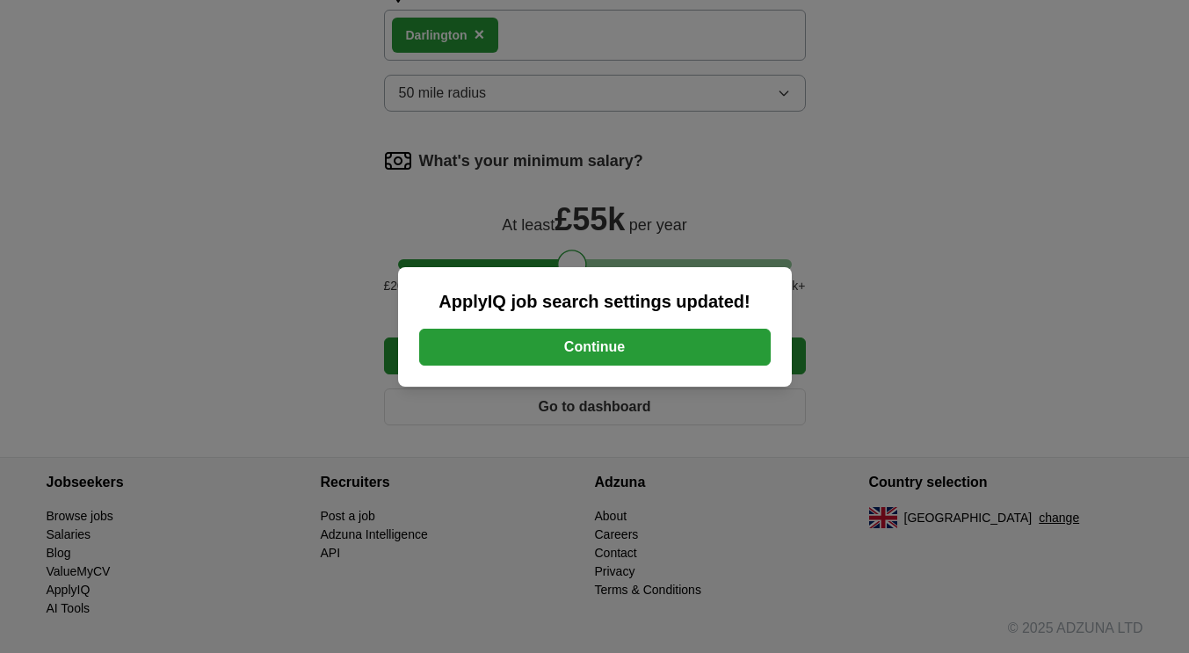
click at [566, 360] on button "Continue" at bounding box center [595, 347] width 352 height 37
